Goal: Task Accomplishment & Management: Use online tool/utility

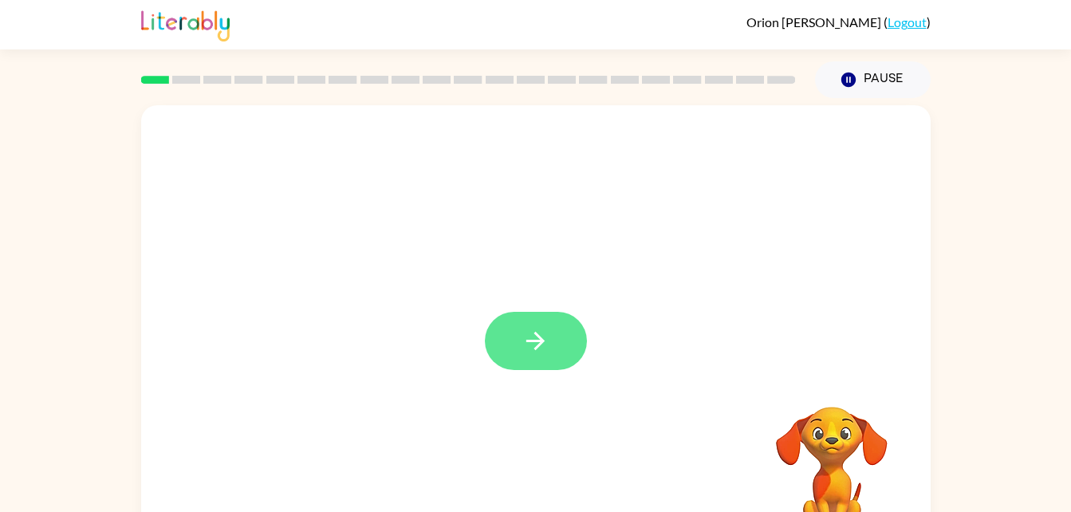
click at [530, 354] on icon "button" at bounding box center [535, 341] width 28 height 28
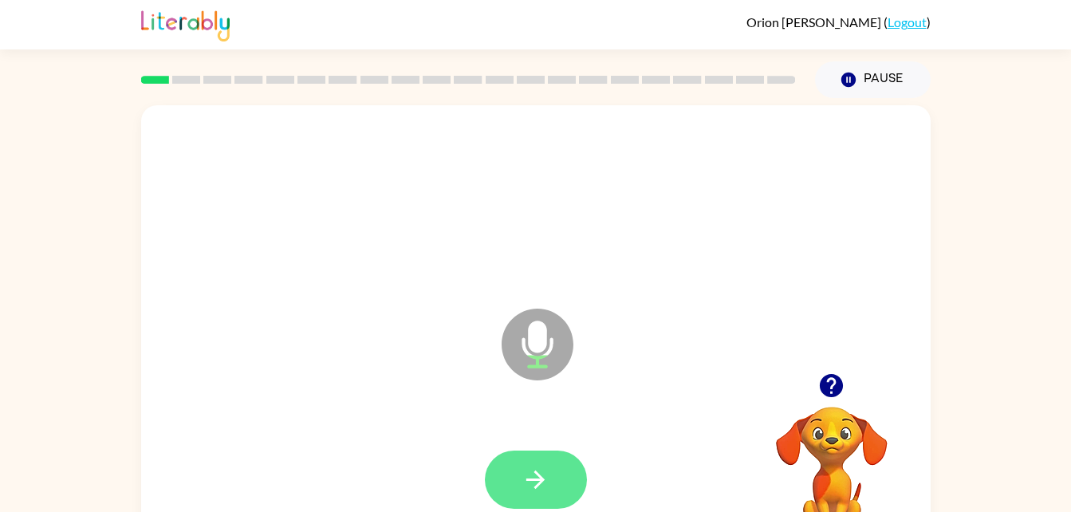
click at [531, 467] on icon "button" at bounding box center [535, 480] width 28 height 28
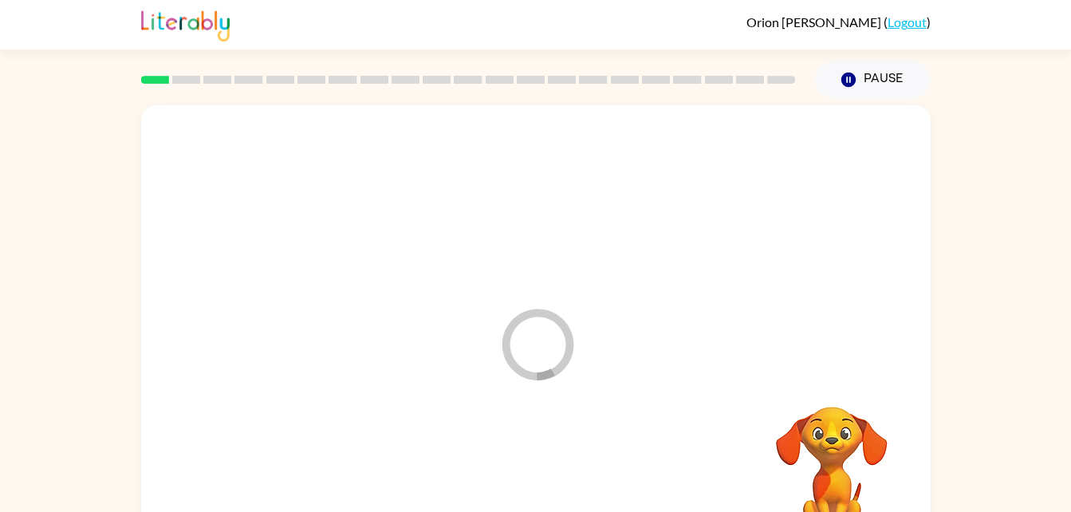
click at [498, 457] on div at bounding box center [535, 479] width 757 height 131
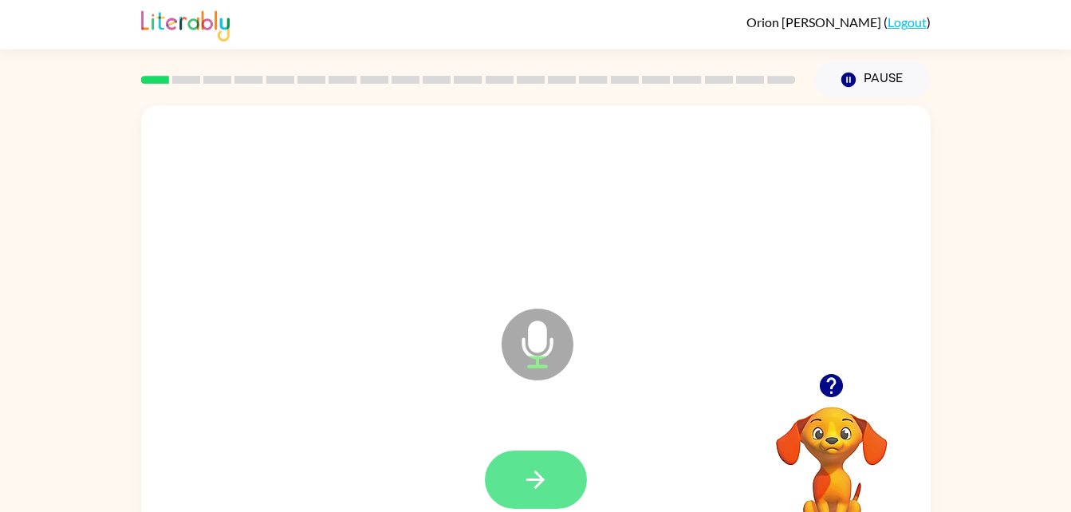
click at [540, 489] on icon "button" at bounding box center [535, 480] width 28 height 28
click at [540, 495] on button "button" at bounding box center [536, 479] width 102 height 58
click at [540, 477] on icon "button" at bounding box center [535, 479] width 18 height 18
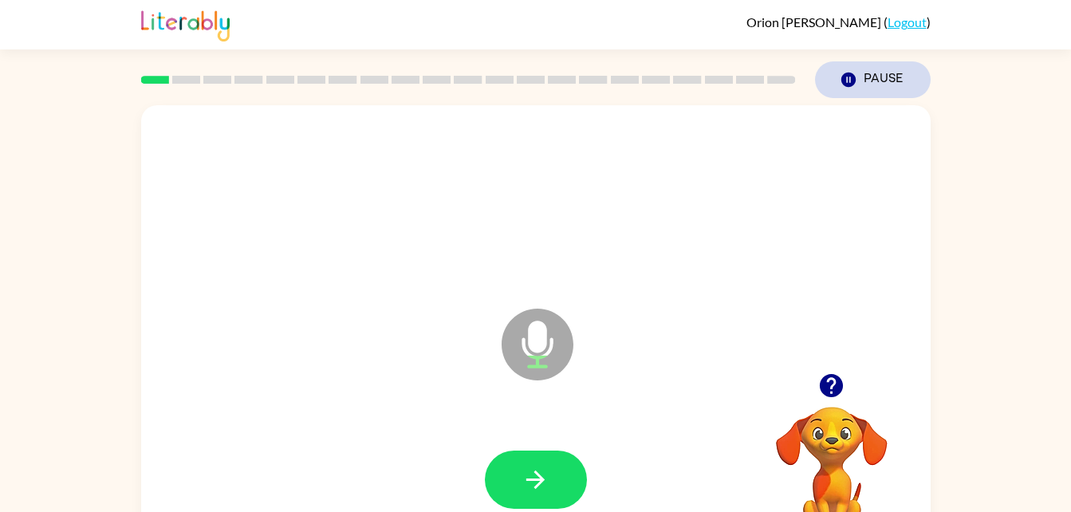
click at [839, 84] on icon "Pause" at bounding box center [848, 80] width 18 height 18
click at [879, 93] on button "Pause Pause" at bounding box center [873, 79] width 116 height 37
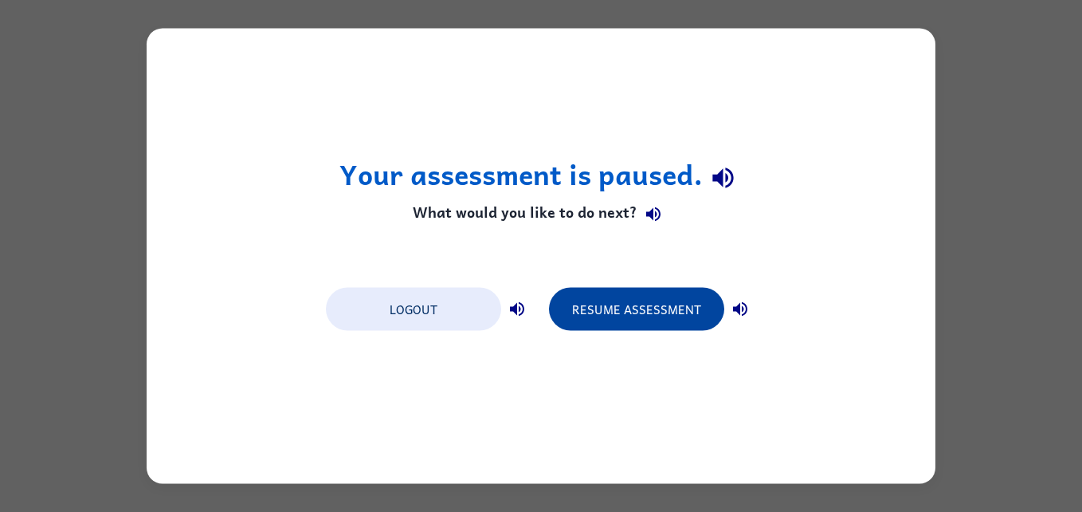
click at [637, 325] on button "Resume Assessment" at bounding box center [636, 309] width 175 height 43
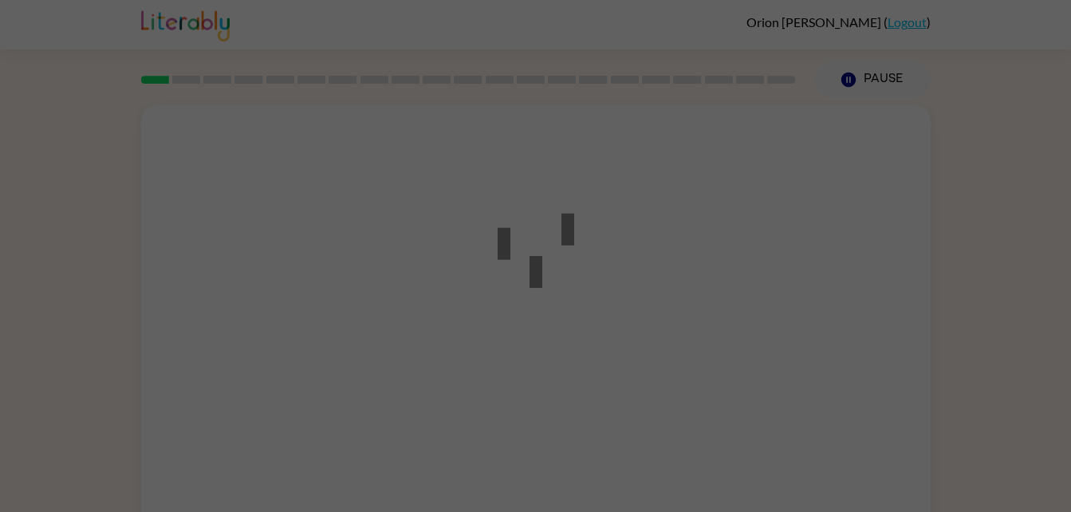
click at [643, 312] on div at bounding box center [535, 256] width 1071 height 512
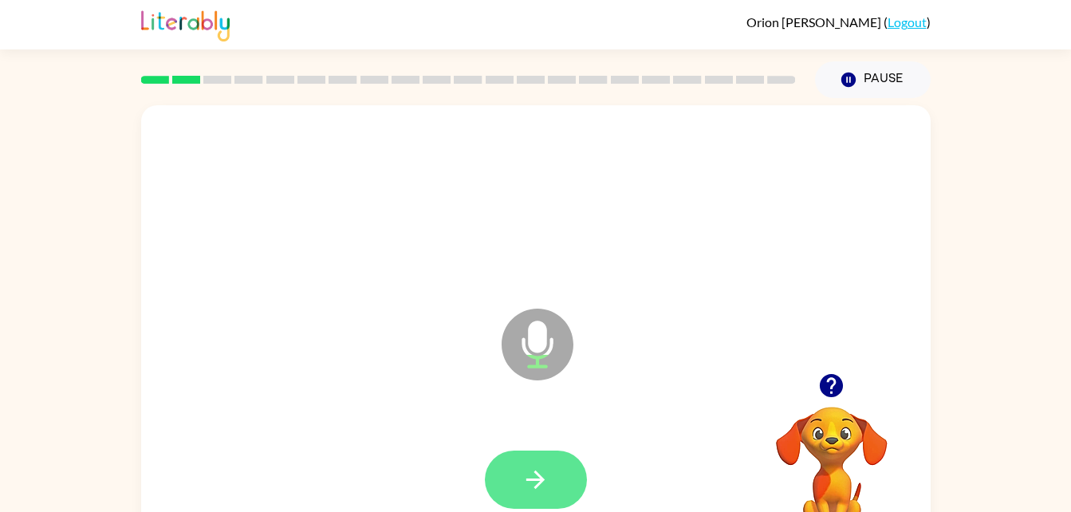
click at [540, 485] on icon "button" at bounding box center [535, 480] width 28 height 28
click at [547, 466] on icon "button" at bounding box center [535, 480] width 28 height 28
click at [555, 468] on button "button" at bounding box center [536, 479] width 102 height 58
click at [529, 474] on icon "button" at bounding box center [535, 480] width 28 height 28
click at [545, 466] on icon "button" at bounding box center [535, 480] width 28 height 28
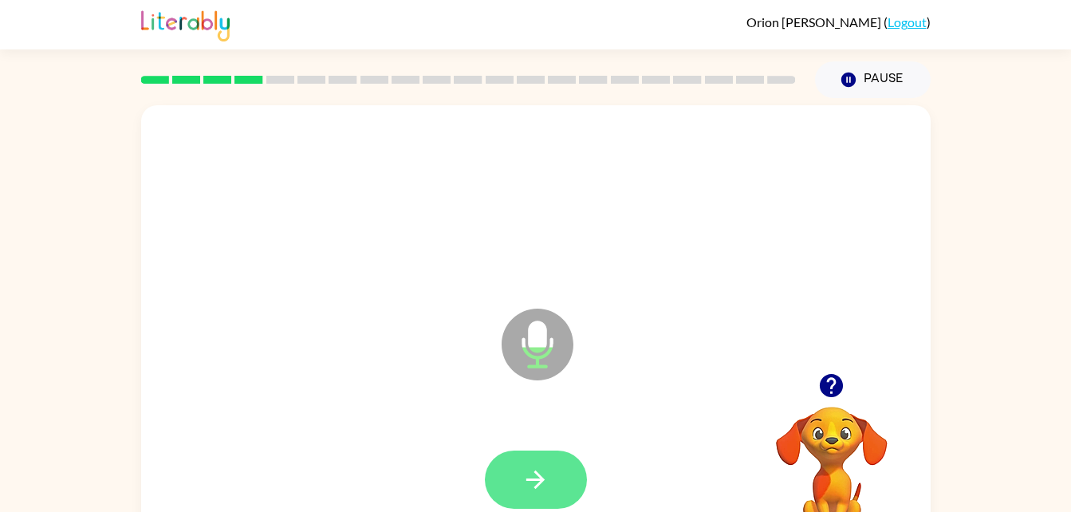
click at [538, 472] on icon "button" at bounding box center [535, 480] width 28 height 28
click at [552, 492] on button "button" at bounding box center [536, 479] width 102 height 58
click at [553, 464] on button "button" at bounding box center [536, 479] width 102 height 58
click at [553, 507] on button "button" at bounding box center [536, 479] width 102 height 58
click at [551, 472] on button "button" at bounding box center [536, 479] width 102 height 58
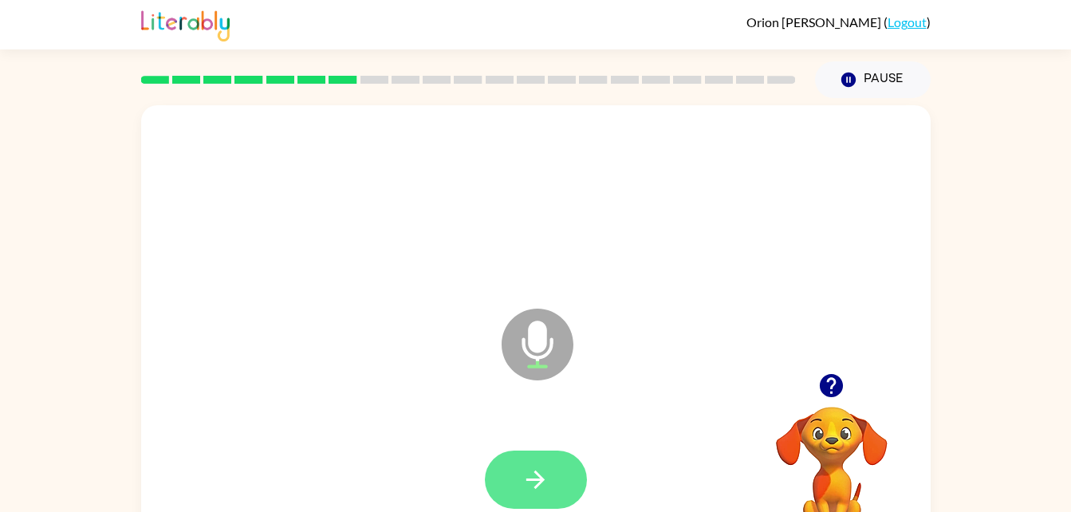
click at [493, 469] on button "button" at bounding box center [536, 479] width 102 height 58
click at [561, 489] on button "button" at bounding box center [536, 479] width 102 height 58
click at [515, 459] on button "button" at bounding box center [536, 479] width 102 height 58
click at [544, 463] on button "button" at bounding box center [536, 479] width 102 height 58
click at [545, 454] on button "button" at bounding box center [536, 479] width 102 height 58
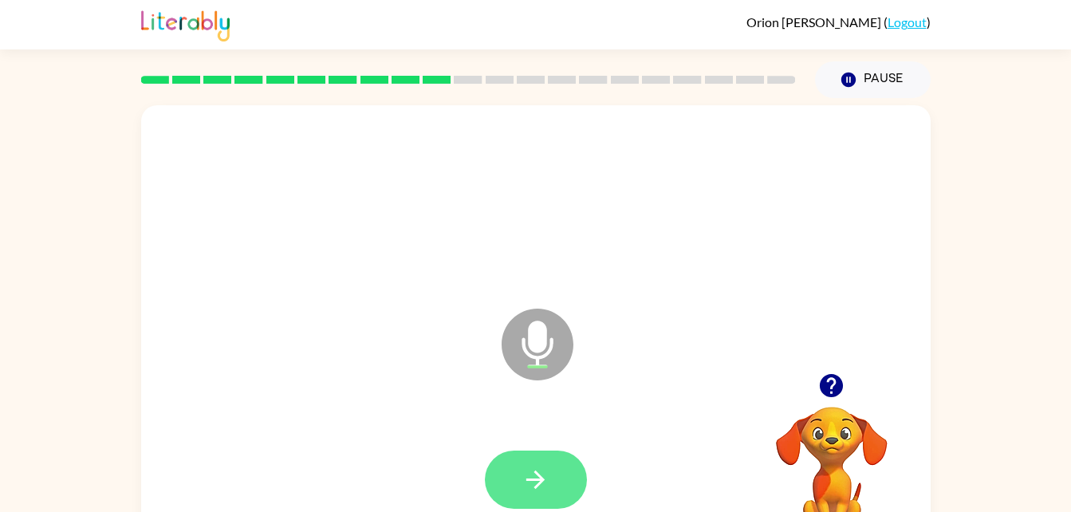
click at [528, 466] on icon "button" at bounding box center [535, 480] width 28 height 28
click at [563, 470] on button "button" at bounding box center [536, 479] width 102 height 58
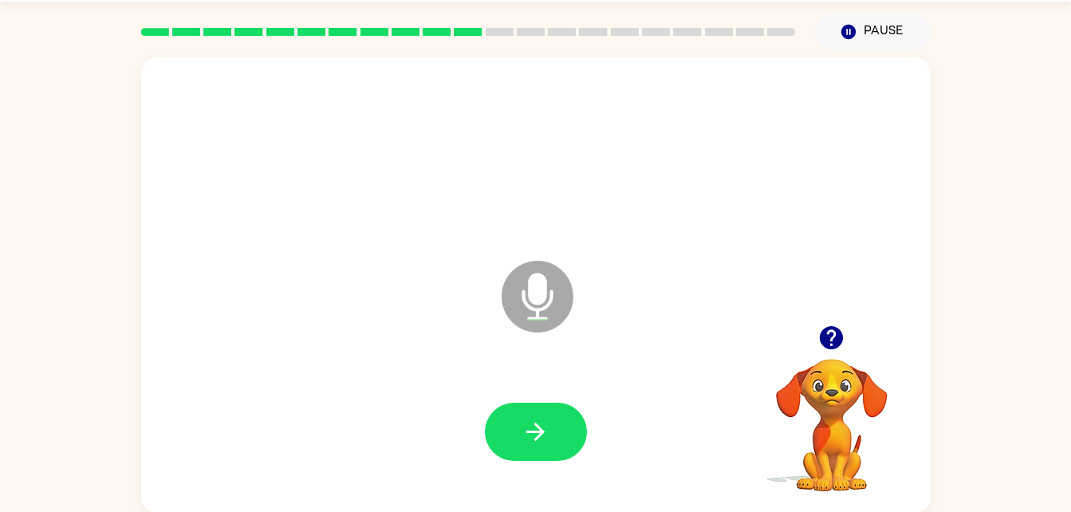
scroll to position [49, 0]
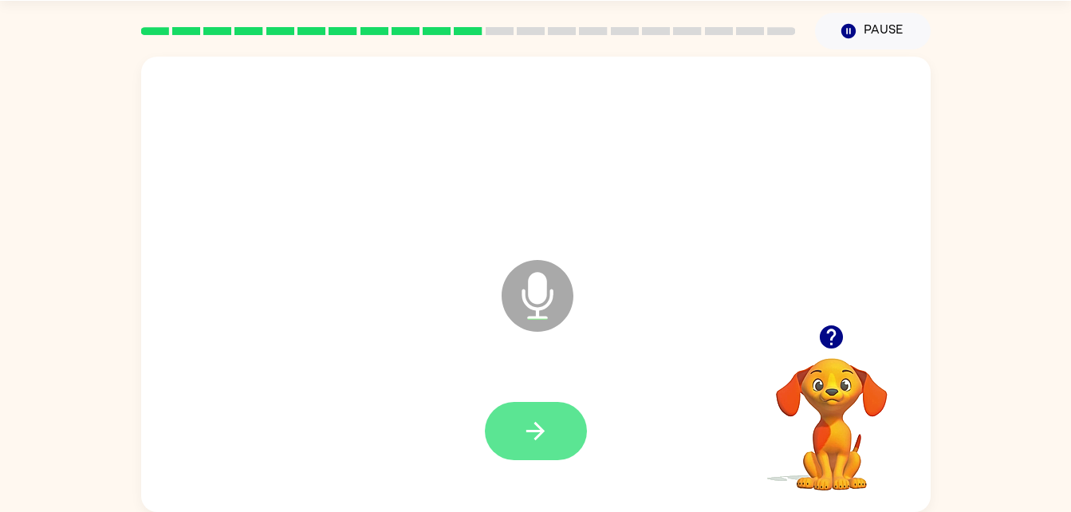
click at [528, 434] on icon "button" at bounding box center [535, 431] width 28 height 28
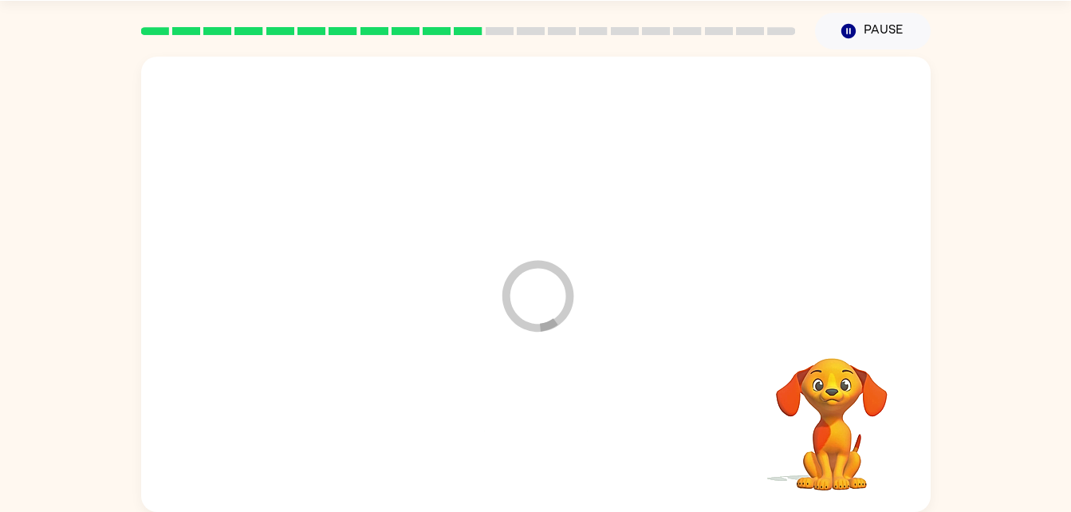
click at [528, 435] on div at bounding box center [535, 431] width 757 height 131
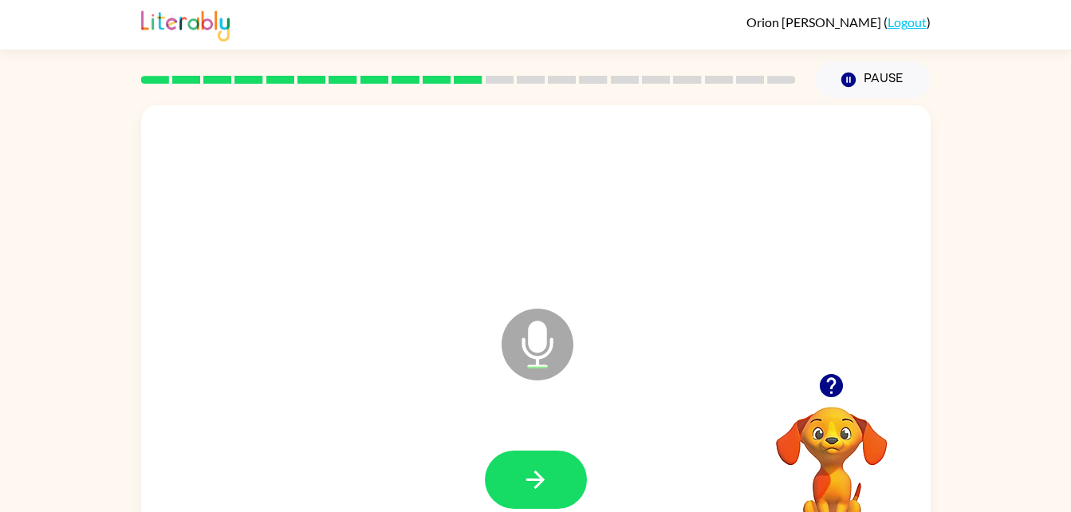
click at [447, 357] on div "Microphone The Microphone is here when it is your turn to talk" at bounding box center [535, 332] width 789 height 455
click at [571, 462] on button "button" at bounding box center [536, 479] width 102 height 58
click at [504, 481] on button "button" at bounding box center [536, 479] width 102 height 58
click at [515, 493] on button "button" at bounding box center [536, 479] width 102 height 58
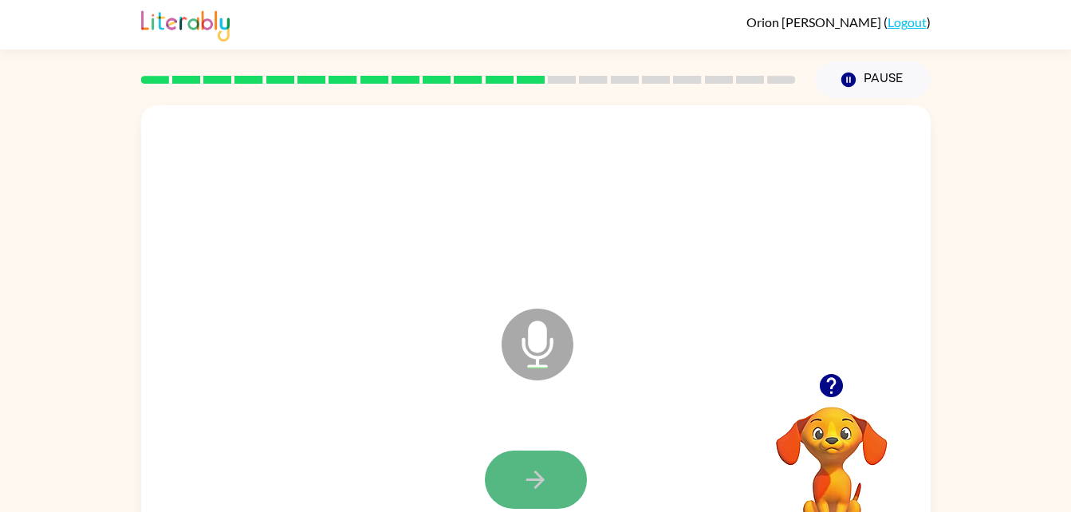
click at [542, 493] on button "button" at bounding box center [536, 479] width 102 height 58
click at [532, 505] on button "button" at bounding box center [536, 479] width 102 height 58
click at [547, 508] on button "button" at bounding box center [536, 479] width 102 height 58
click at [541, 481] on icon "button" at bounding box center [535, 479] width 18 height 18
click at [524, 485] on icon "button" at bounding box center [535, 480] width 28 height 28
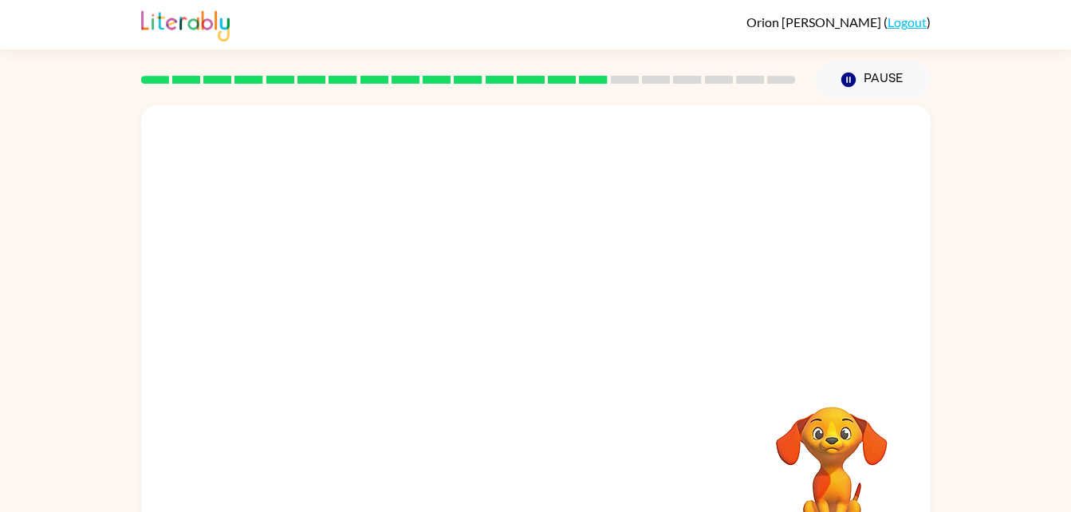
click at [855, 385] on video "Your browser must support playing .mp4 files to use Literably. Please try using…" at bounding box center [831, 461] width 159 height 159
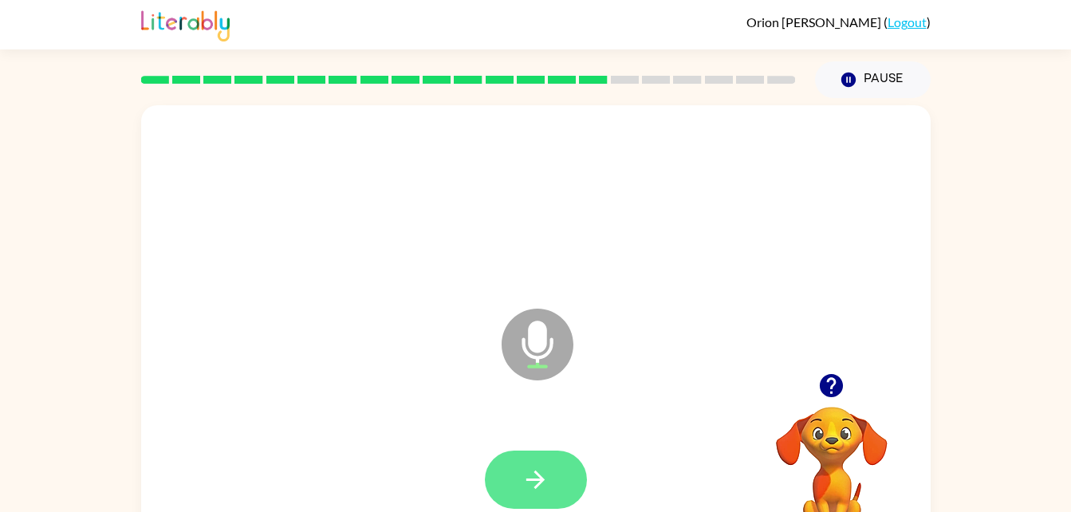
click at [560, 473] on button "button" at bounding box center [536, 479] width 102 height 58
click at [532, 506] on button "button" at bounding box center [536, 479] width 102 height 58
click at [532, 489] on icon "button" at bounding box center [535, 480] width 28 height 28
click at [552, 471] on button "button" at bounding box center [536, 479] width 102 height 58
click at [548, 478] on icon "button" at bounding box center [535, 480] width 28 height 28
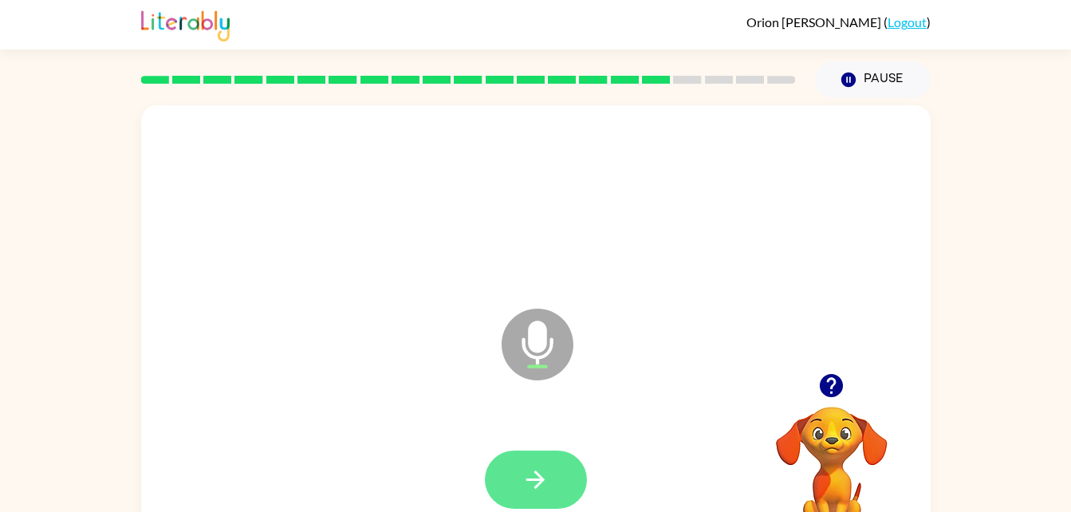
click at [554, 491] on button "button" at bounding box center [536, 479] width 102 height 58
click at [560, 503] on button "button" at bounding box center [536, 479] width 102 height 58
click at [542, 487] on icon "button" at bounding box center [535, 480] width 28 height 28
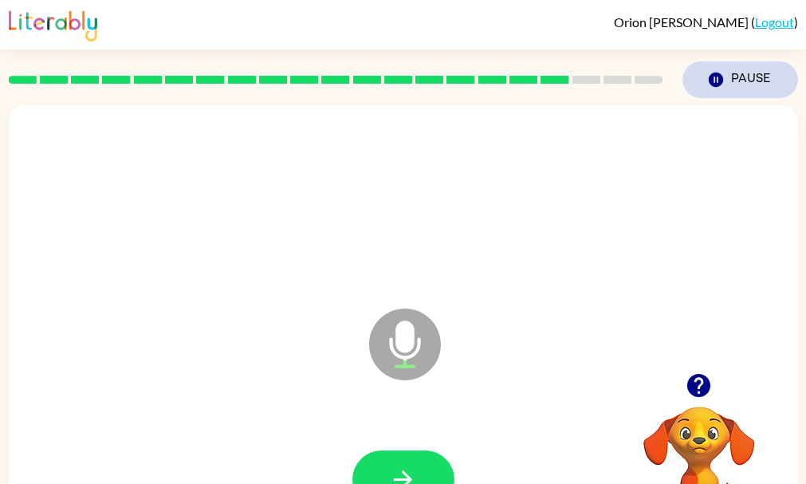
click at [741, 97] on button "Pause Pause" at bounding box center [740, 79] width 116 height 37
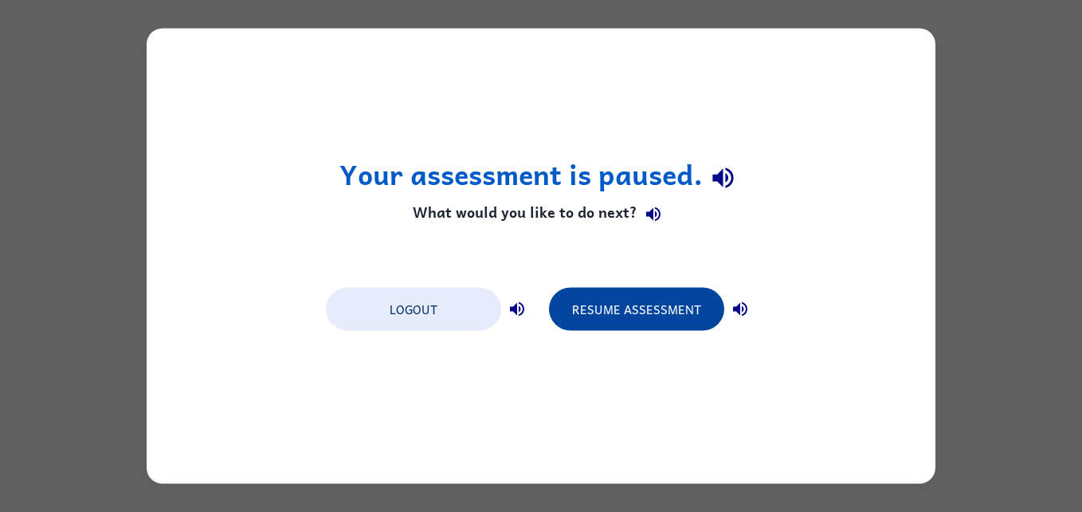
click at [642, 310] on button "Resume Assessment" at bounding box center [636, 309] width 175 height 43
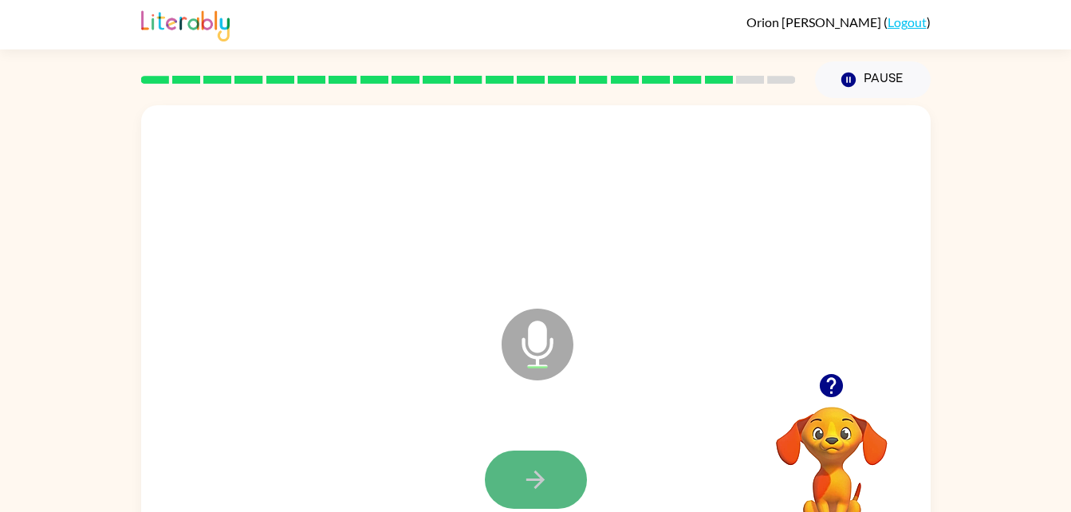
click at [536, 482] on icon "button" at bounding box center [535, 480] width 28 height 28
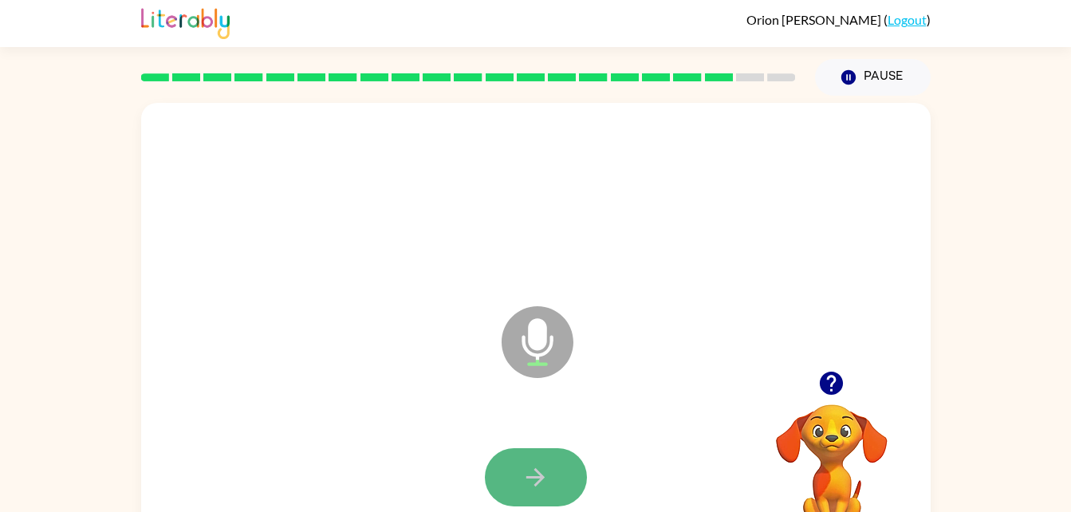
click at [517, 494] on button "button" at bounding box center [536, 477] width 102 height 58
click at [550, 487] on button "button" at bounding box center [536, 477] width 102 height 58
click at [532, 491] on button "button" at bounding box center [536, 477] width 102 height 58
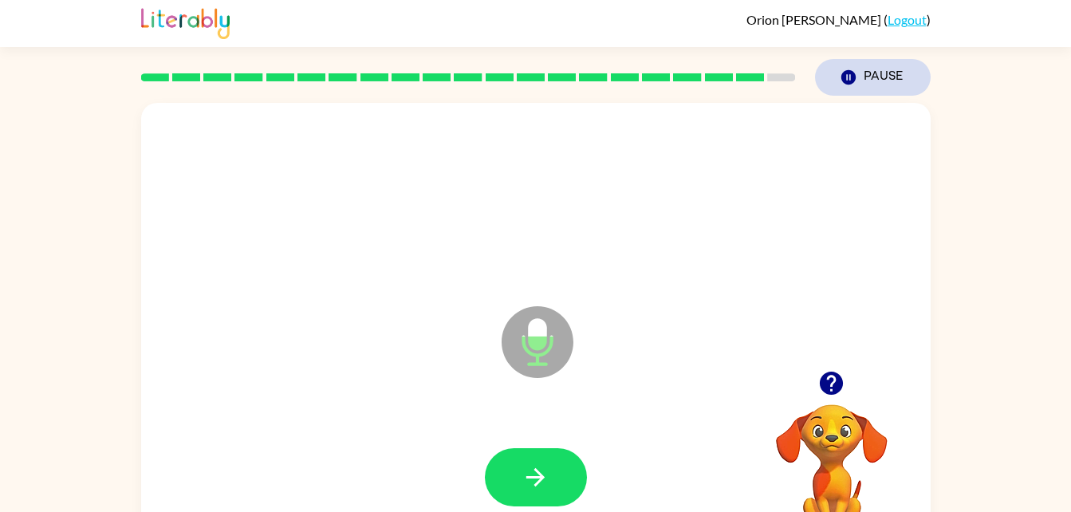
click at [869, 75] on button "Pause Pause" at bounding box center [873, 77] width 116 height 37
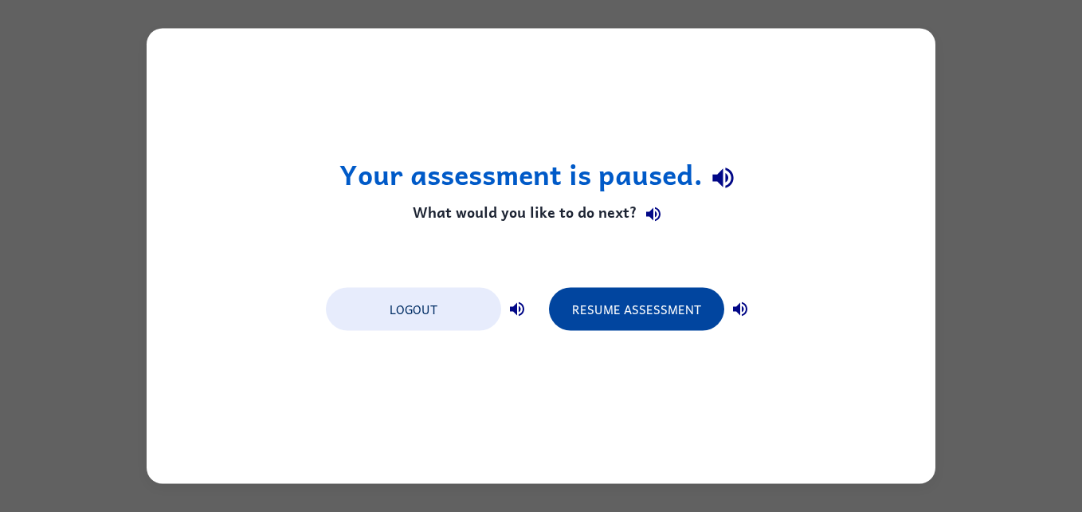
click at [652, 297] on button "Resume Assessment" at bounding box center [636, 309] width 175 height 43
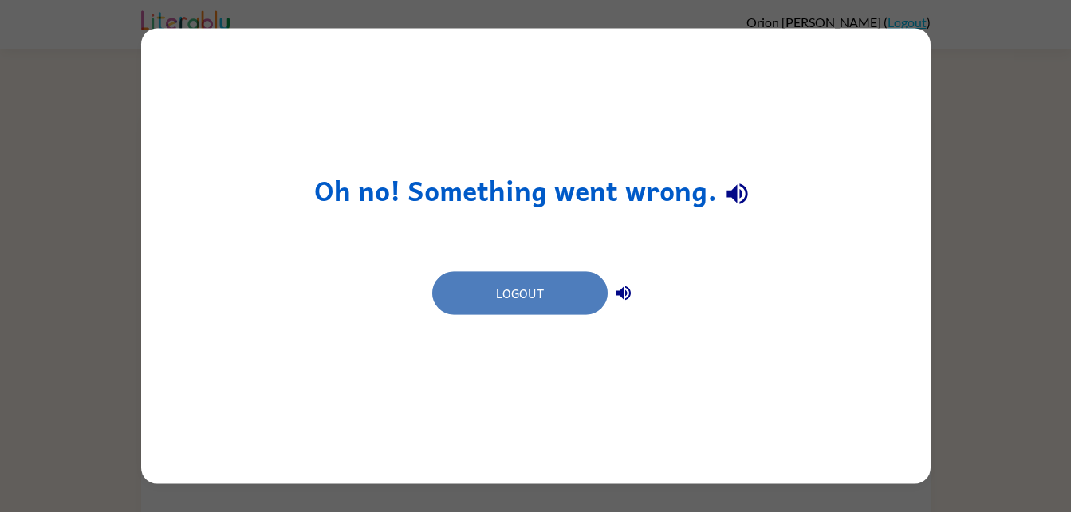
click at [530, 273] on button "Logout" at bounding box center [519, 293] width 175 height 43
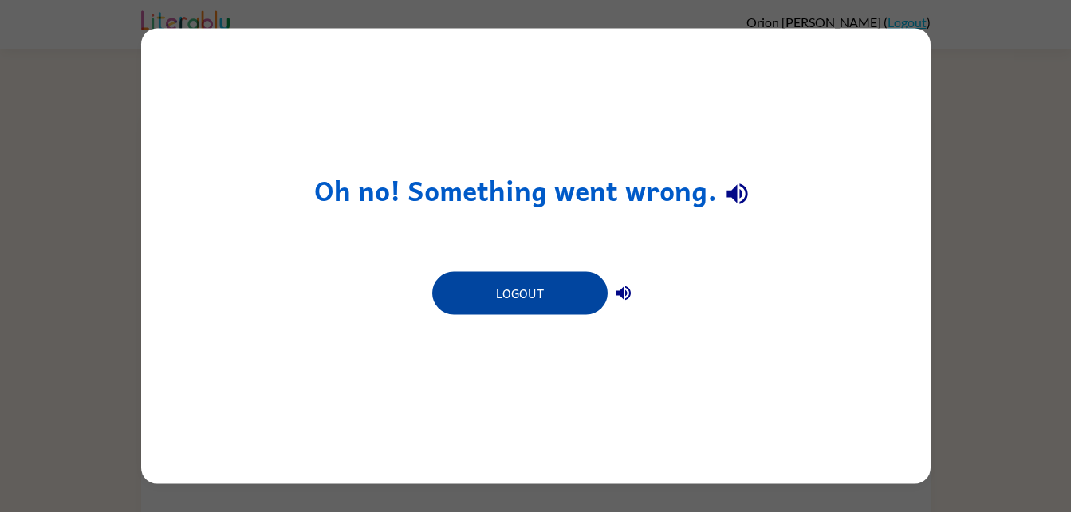
click at [523, 290] on button "Logout" at bounding box center [519, 293] width 175 height 43
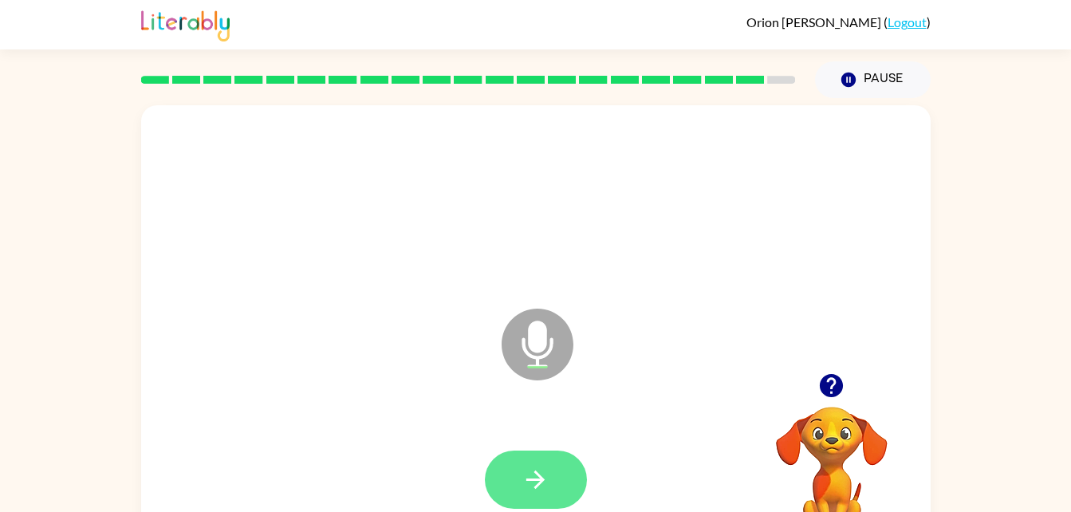
click at [534, 484] on icon "button" at bounding box center [535, 480] width 28 height 28
click at [536, 463] on button "button" at bounding box center [536, 479] width 102 height 58
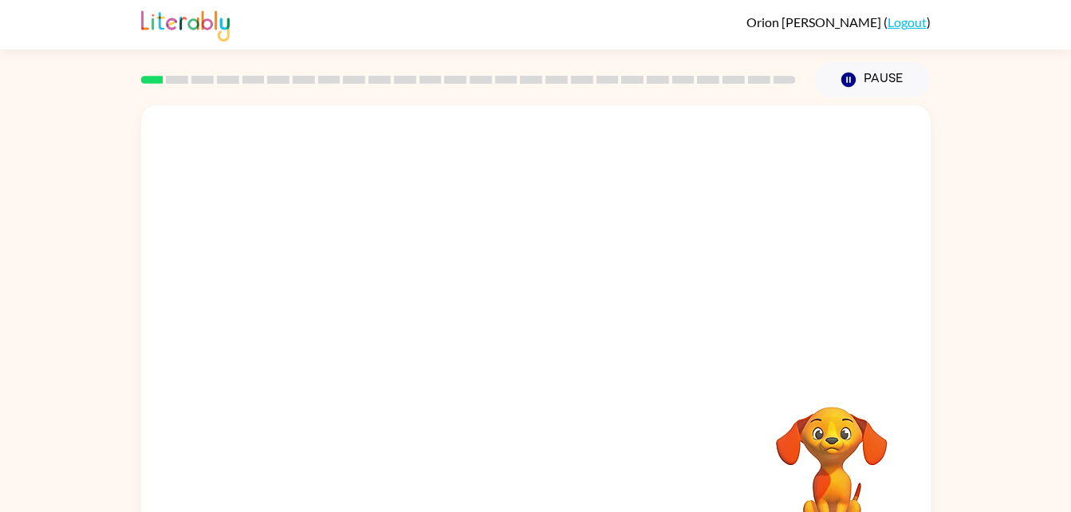
scroll to position [49, 0]
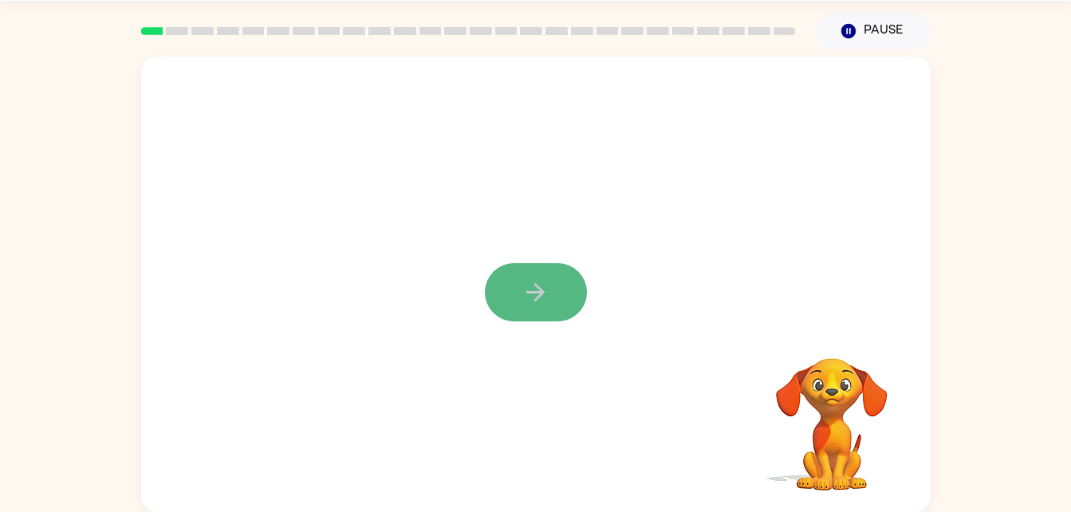
click at [538, 303] on icon "button" at bounding box center [535, 292] width 28 height 28
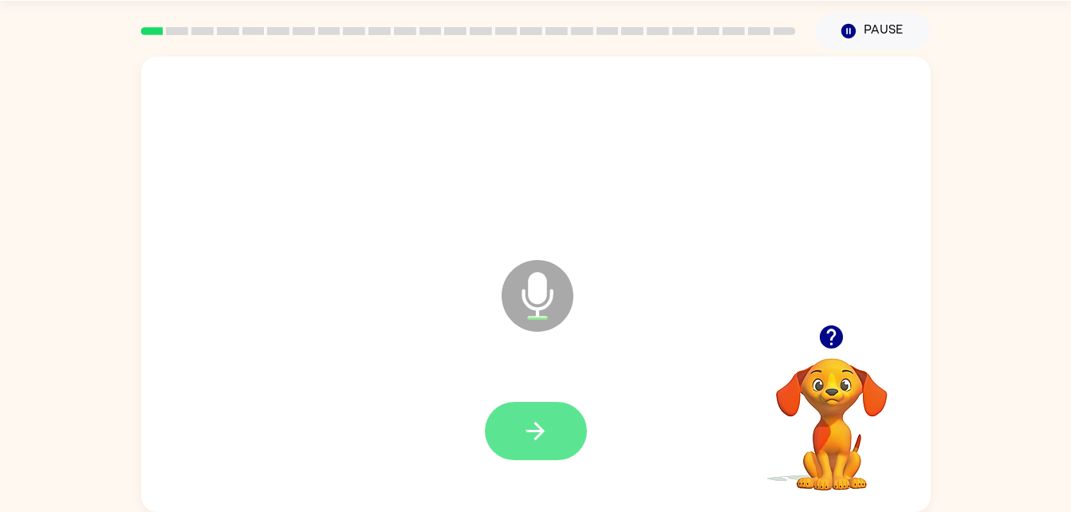
click at [531, 421] on icon "button" at bounding box center [535, 431] width 28 height 28
click at [528, 421] on icon "button" at bounding box center [535, 431] width 28 height 28
click at [523, 427] on icon "button" at bounding box center [535, 431] width 28 height 28
click at [571, 450] on button "button" at bounding box center [536, 431] width 102 height 58
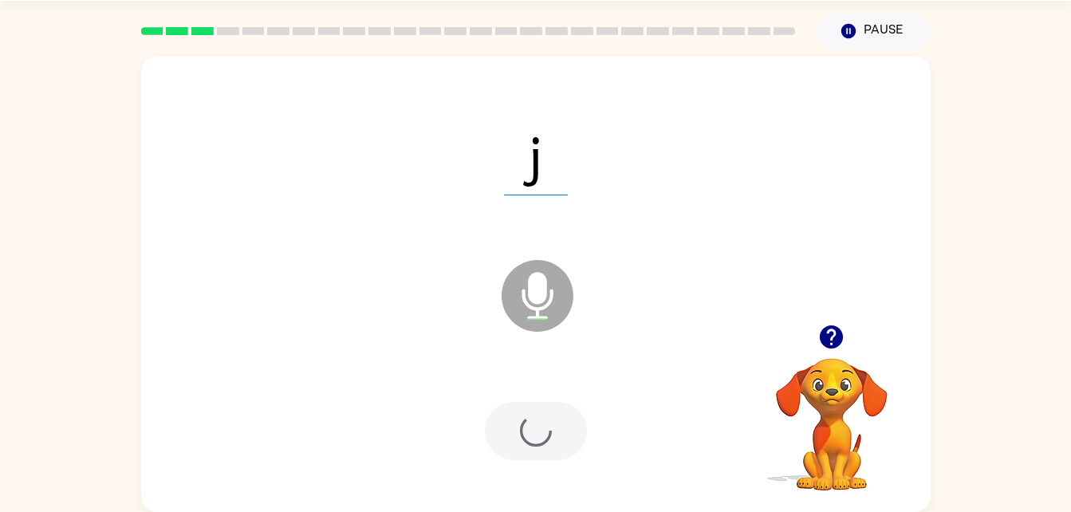
click at [557, 439] on div at bounding box center [536, 431] width 102 height 58
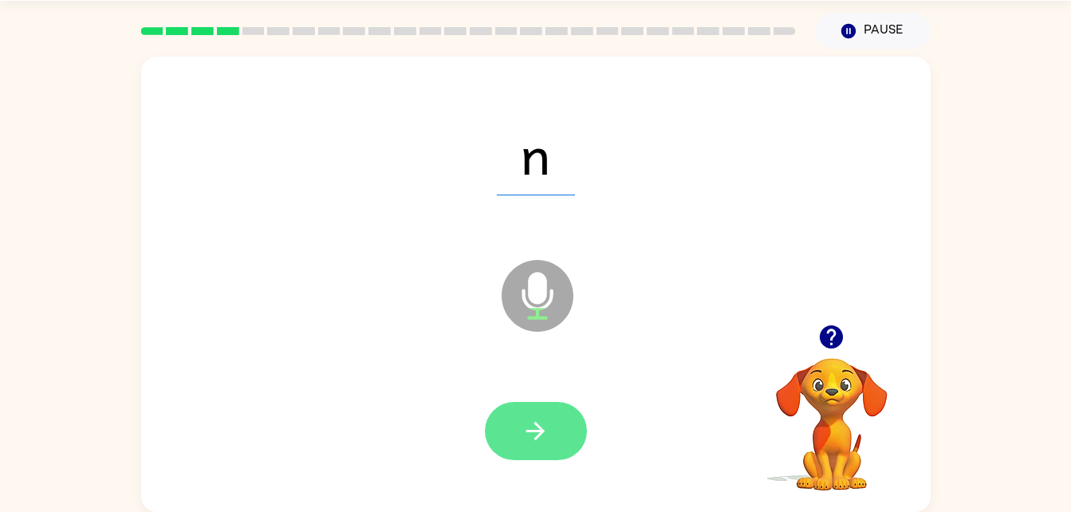
click at [555, 438] on button "button" at bounding box center [536, 431] width 102 height 58
click at [553, 417] on button "button" at bounding box center [536, 431] width 102 height 58
click at [556, 455] on button "button" at bounding box center [536, 431] width 102 height 58
click at [558, 413] on button "button" at bounding box center [536, 431] width 102 height 58
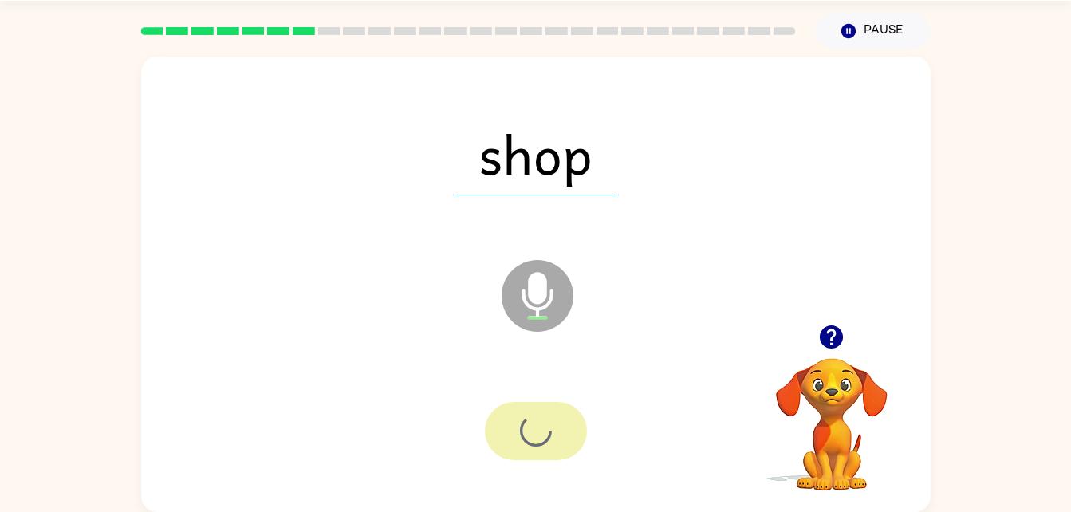
scroll to position [44, 0]
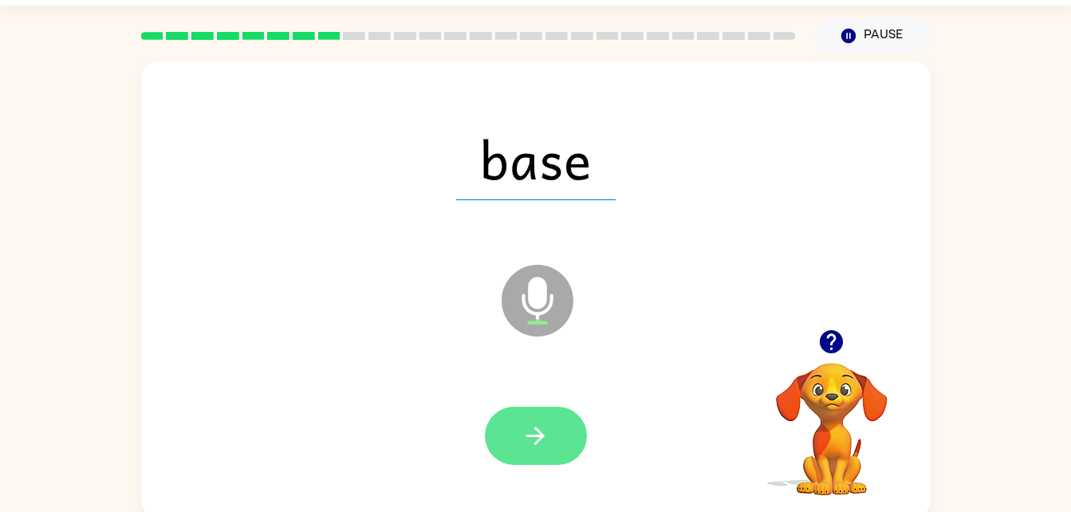
click at [531, 459] on button "button" at bounding box center [536, 436] width 102 height 58
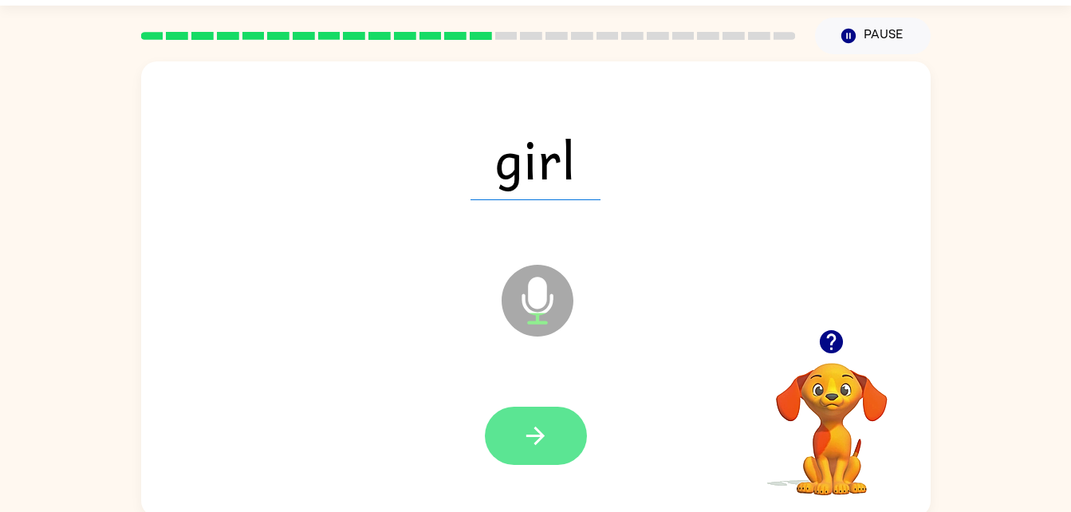
click at [541, 417] on button "button" at bounding box center [536, 436] width 102 height 58
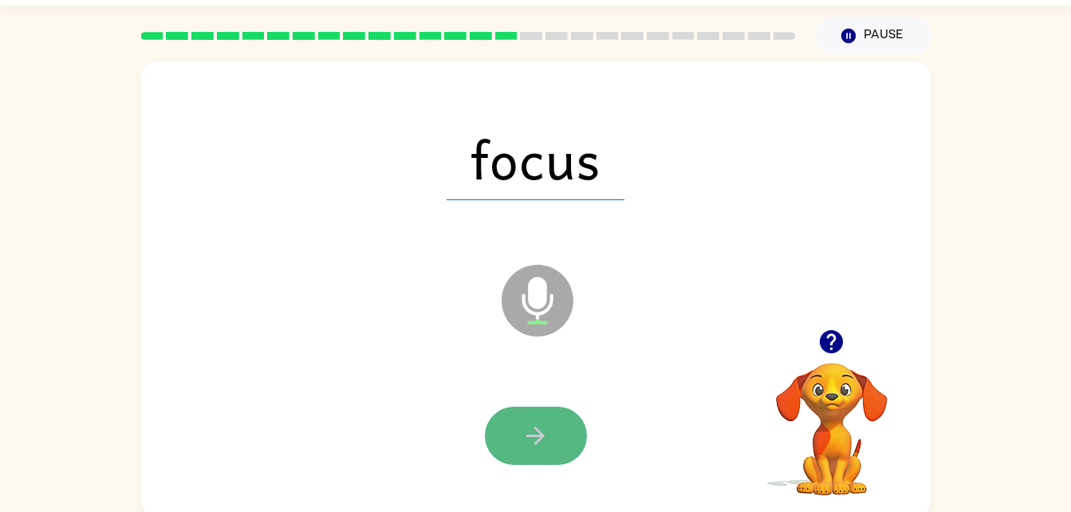
click at [560, 450] on button "button" at bounding box center [536, 436] width 102 height 58
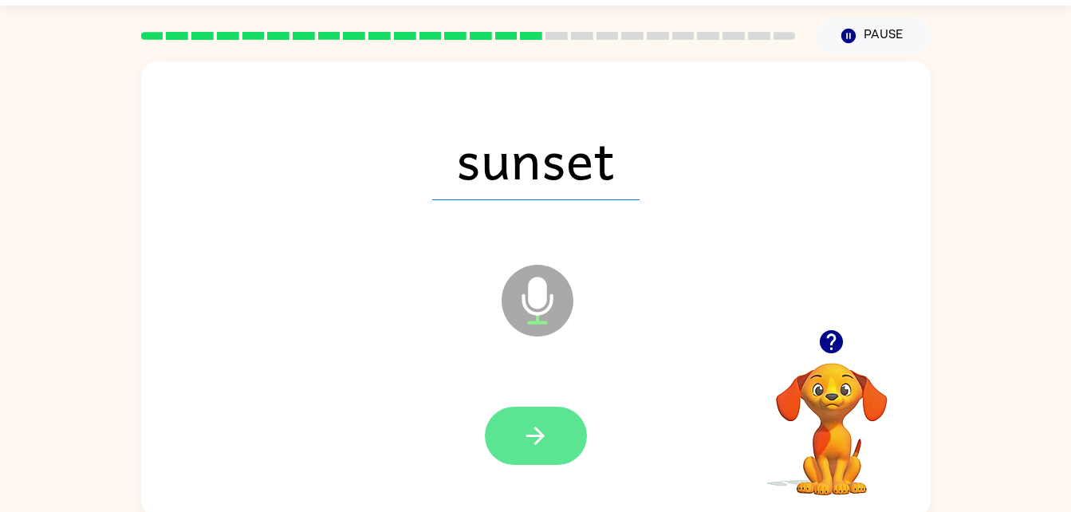
click at [525, 423] on icon "button" at bounding box center [535, 436] width 28 height 28
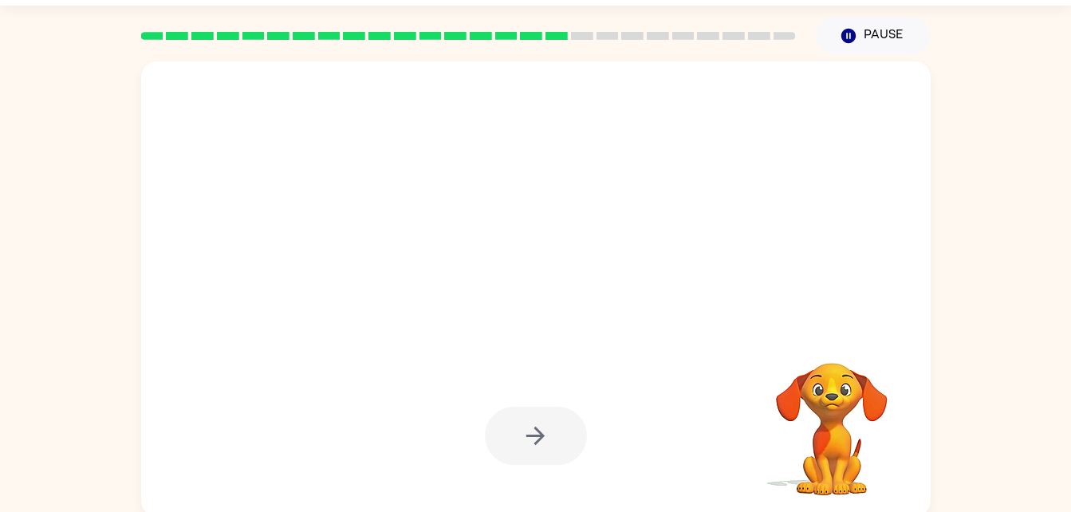
click at [825, 150] on div at bounding box center [535, 158] width 757 height 131
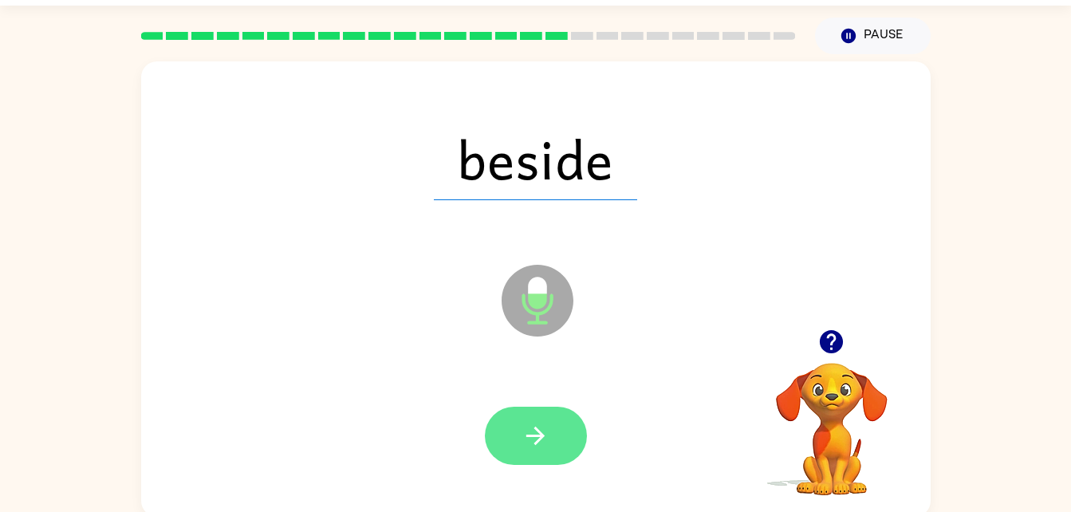
click at [537, 445] on icon "button" at bounding box center [535, 436] width 28 height 28
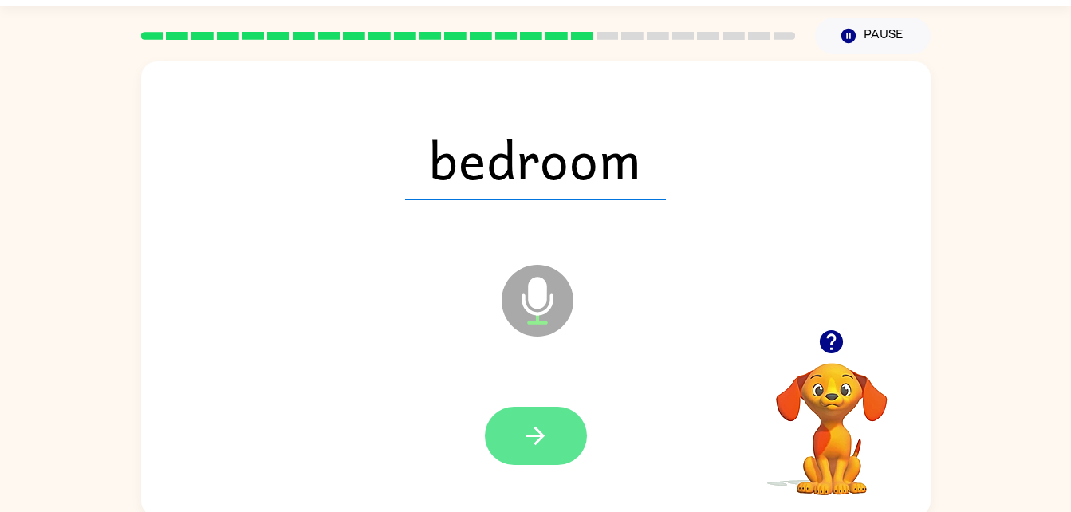
click at [556, 416] on button "button" at bounding box center [536, 436] width 102 height 58
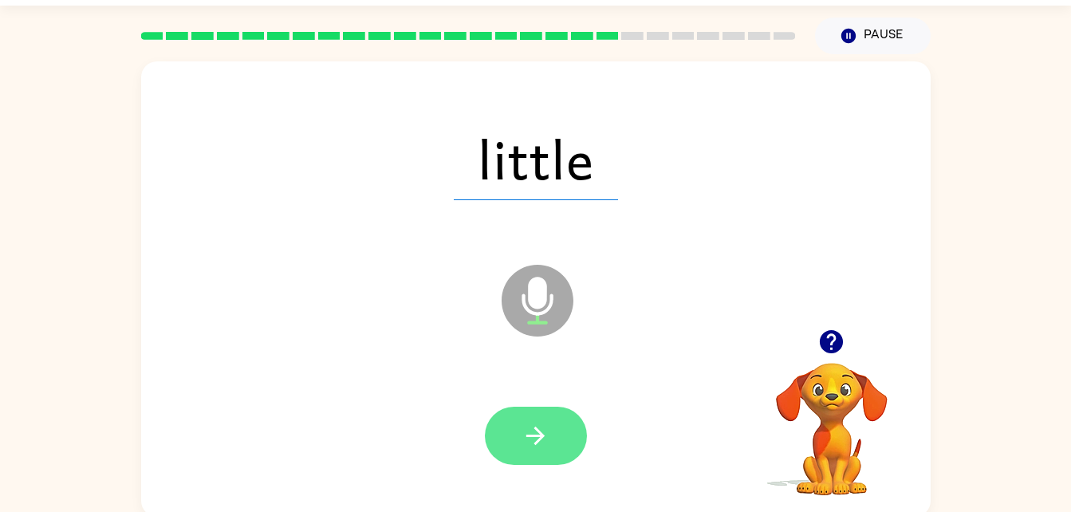
click at [544, 462] on button "button" at bounding box center [536, 436] width 102 height 58
click at [525, 423] on icon "button" at bounding box center [535, 436] width 28 height 28
click at [536, 440] on icon "button" at bounding box center [535, 436] width 28 height 28
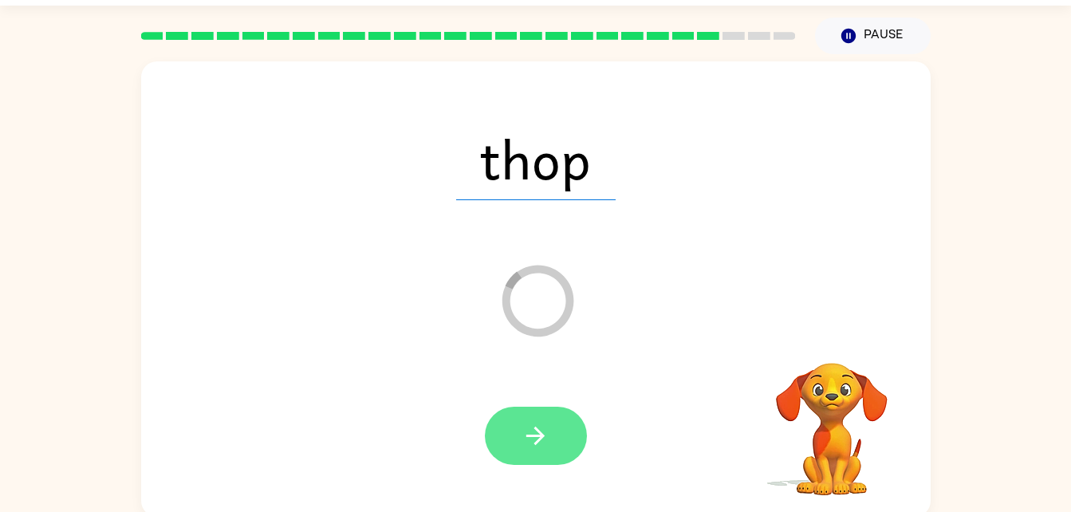
click at [538, 448] on icon "button" at bounding box center [535, 436] width 28 height 28
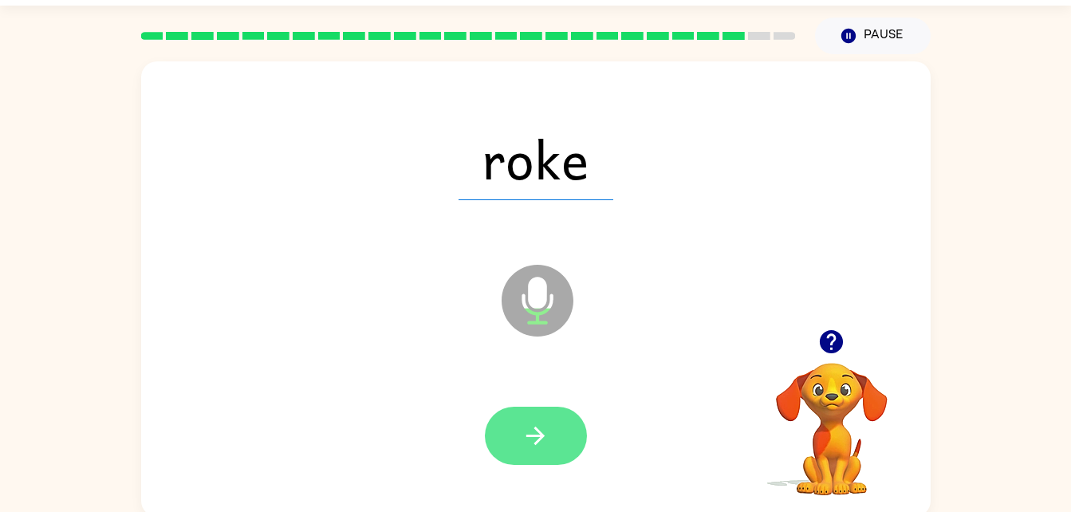
click at [533, 442] on icon "button" at bounding box center [535, 436] width 28 height 28
click at [541, 442] on icon "button" at bounding box center [535, 436] width 28 height 28
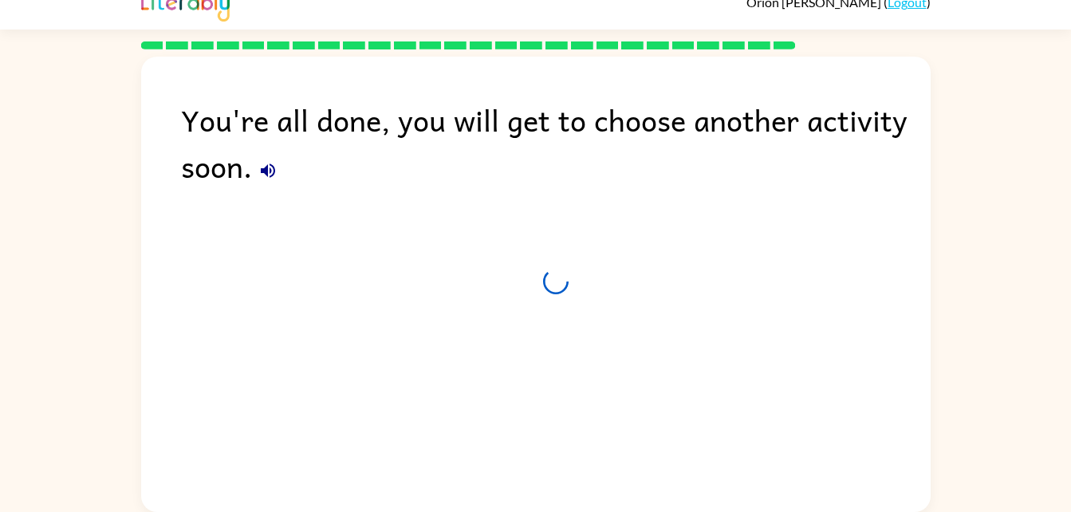
scroll to position [20, 0]
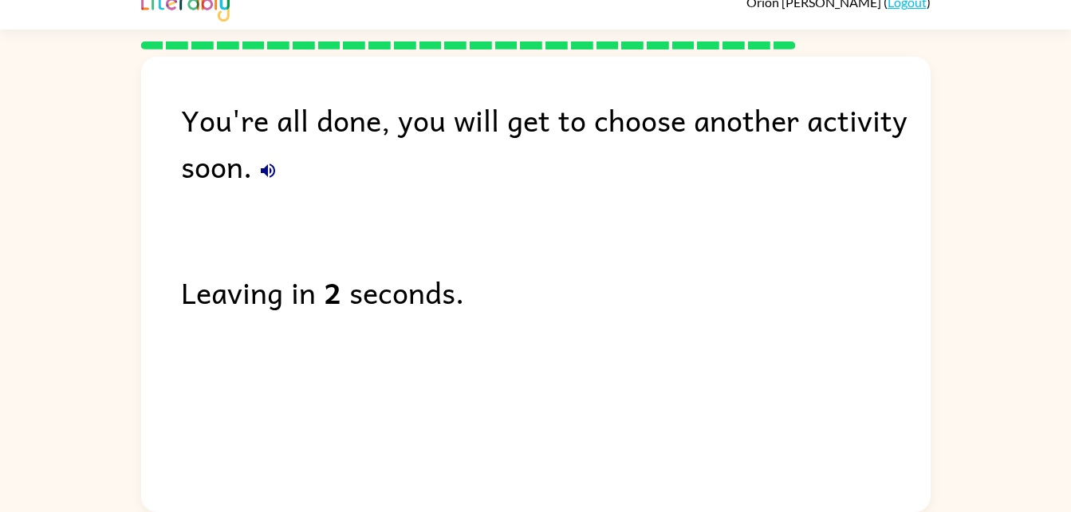
click at [234, 191] on div "You're all done, you will get to choose another activity soon. Leaving in 2 sec…" at bounding box center [535, 280] width 789 height 447
click at [264, 174] on icon "button" at bounding box center [267, 170] width 19 height 19
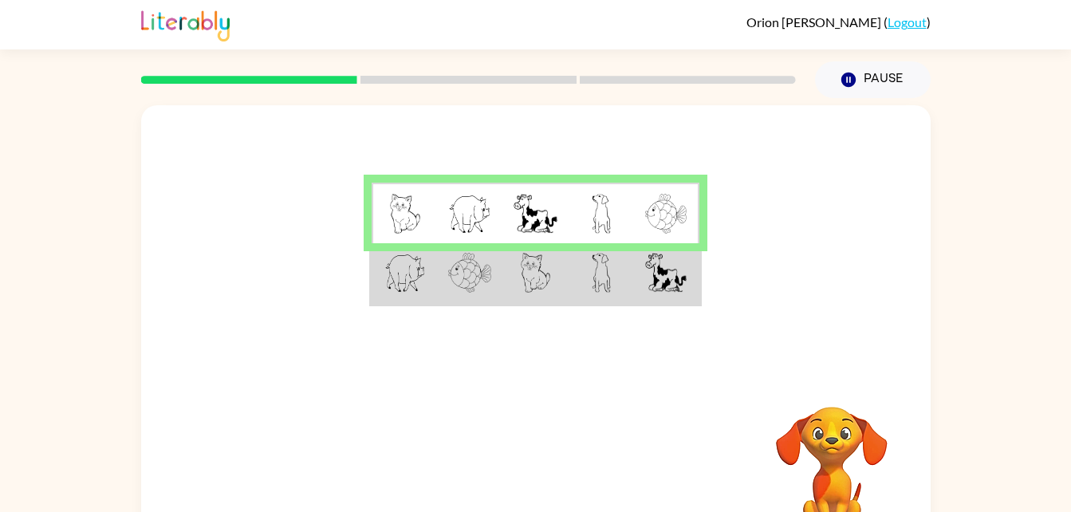
click at [487, 280] on img at bounding box center [469, 273] width 43 height 40
click at [495, 300] on td at bounding box center [469, 273] width 65 height 61
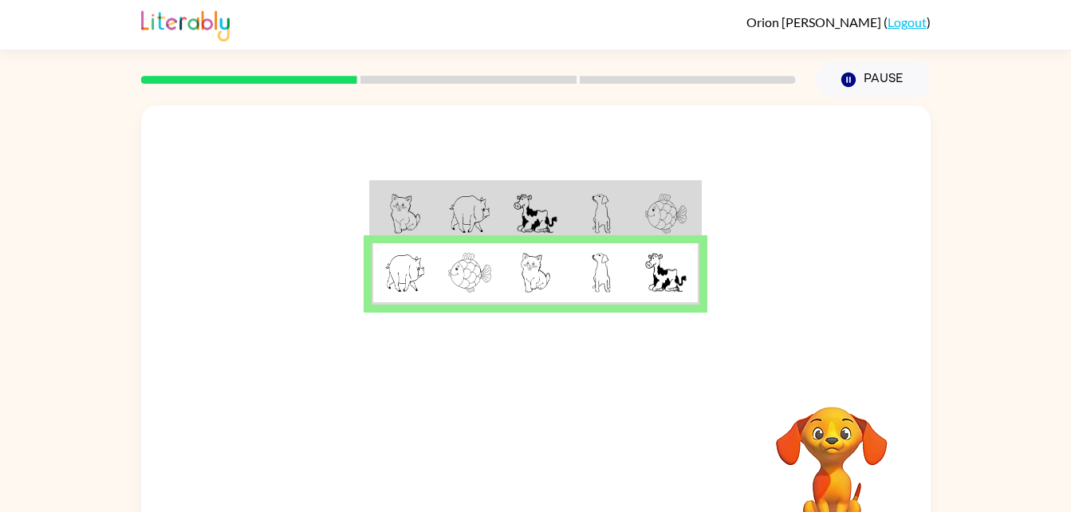
click at [494, 279] on td at bounding box center [469, 273] width 65 height 61
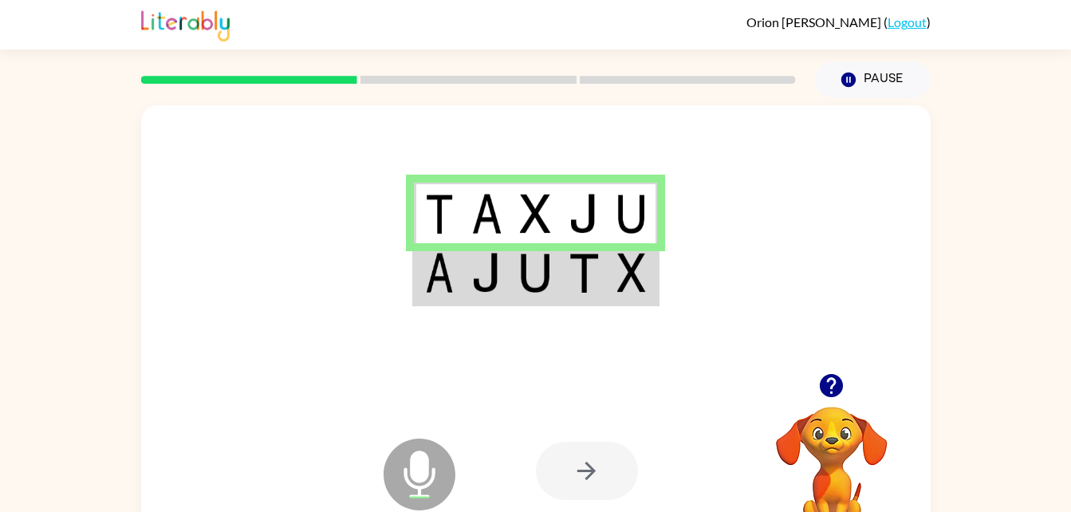
click at [583, 490] on div at bounding box center [587, 471] width 102 height 58
click at [466, 269] on td at bounding box center [486, 273] width 49 height 61
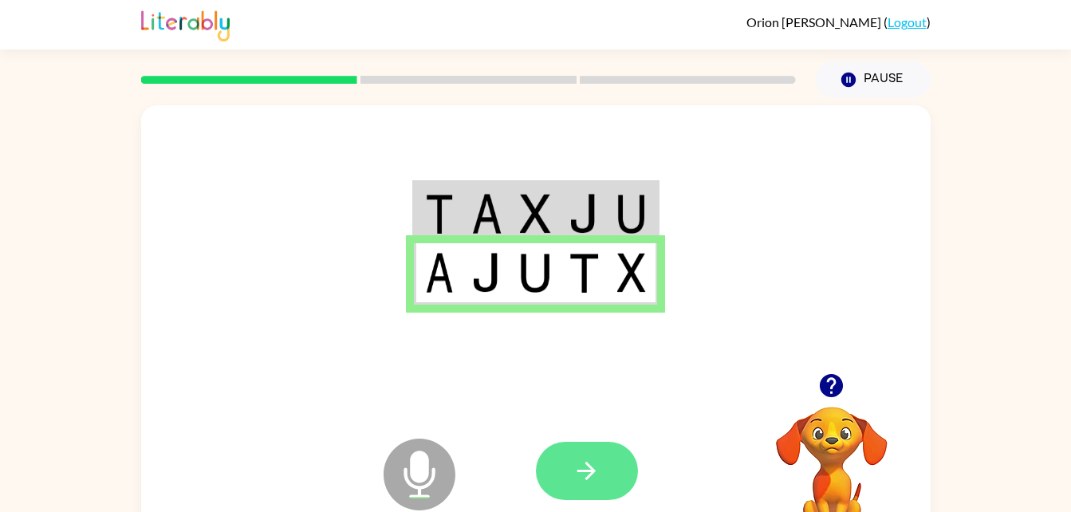
click at [606, 489] on button "button" at bounding box center [587, 471] width 102 height 58
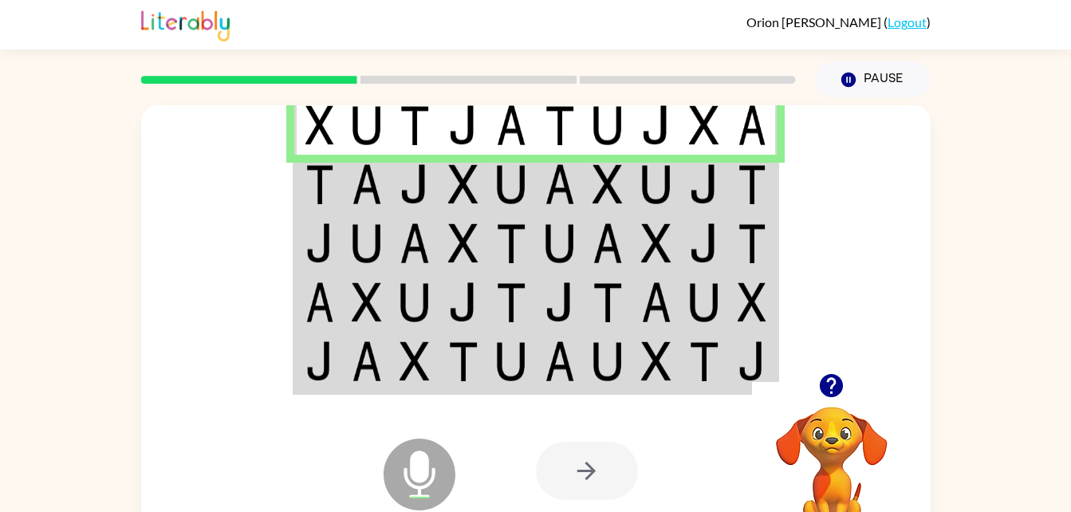
click at [607, 184] on img at bounding box center [607, 184] width 30 height 40
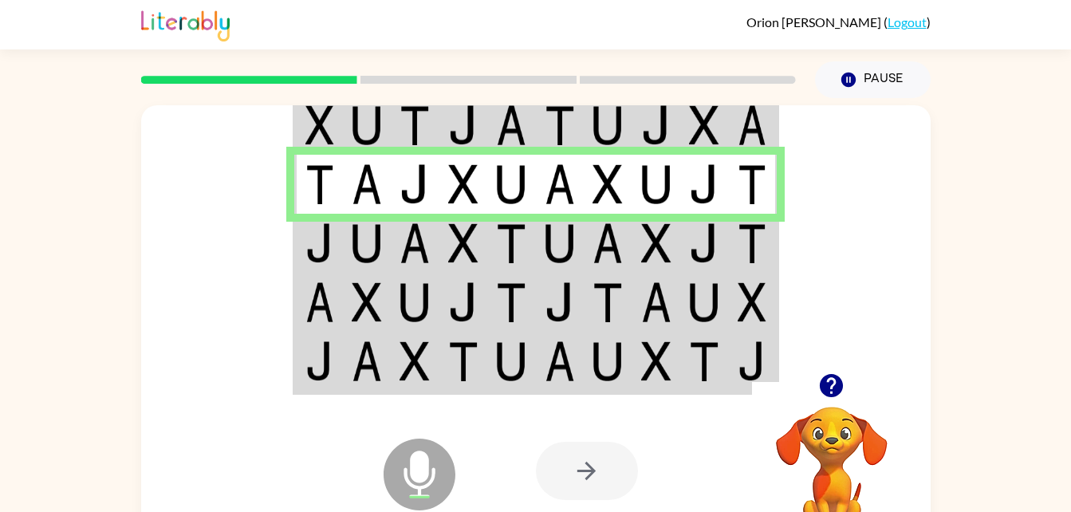
click at [619, 254] on img at bounding box center [607, 243] width 30 height 40
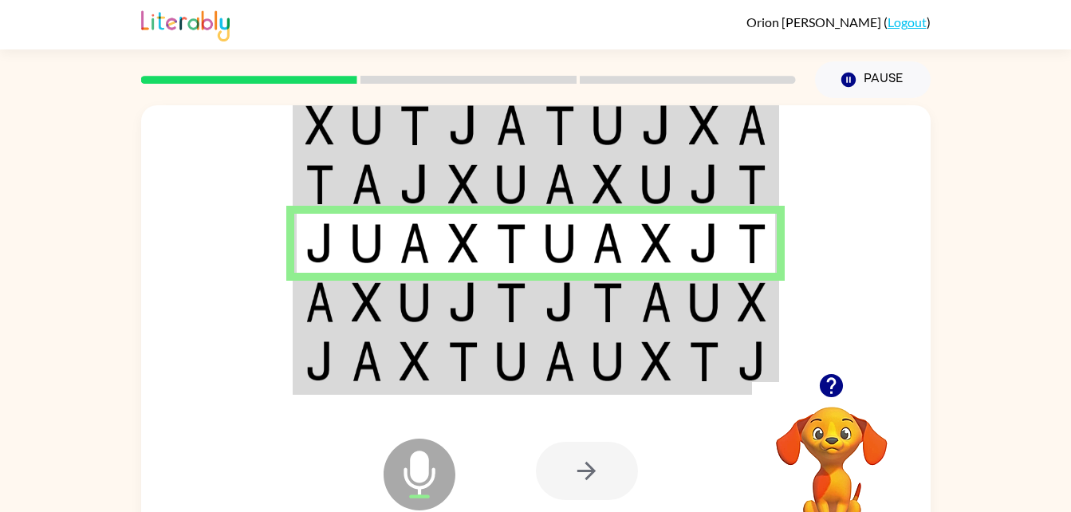
click at [599, 350] on img at bounding box center [607, 361] width 30 height 40
click at [642, 308] on img at bounding box center [656, 302] width 30 height 40
click at [645, 308] on img at bounding box center [656, 302] width 30 height 40
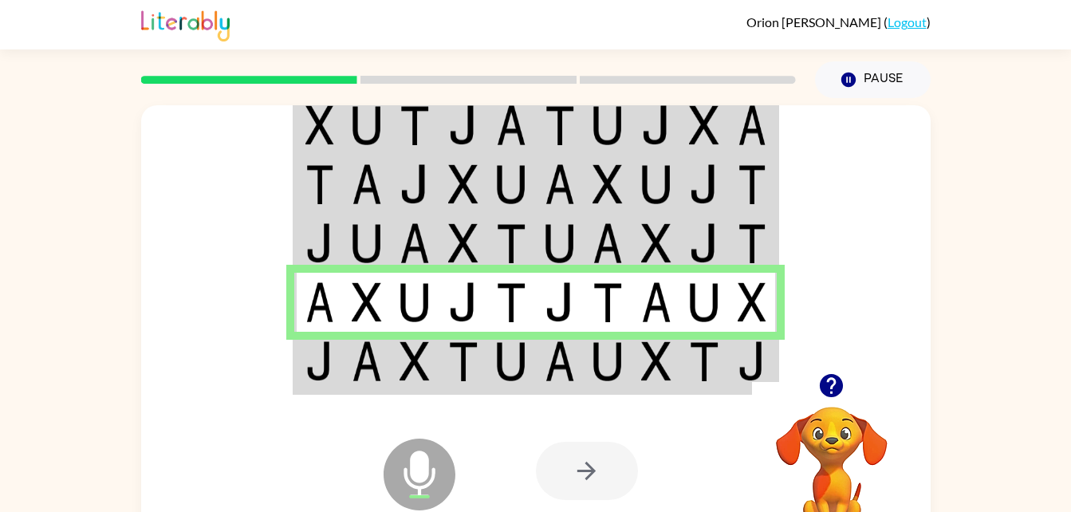
click at [611, 358] on img at bounding box center [607, 361] width 30 height 40
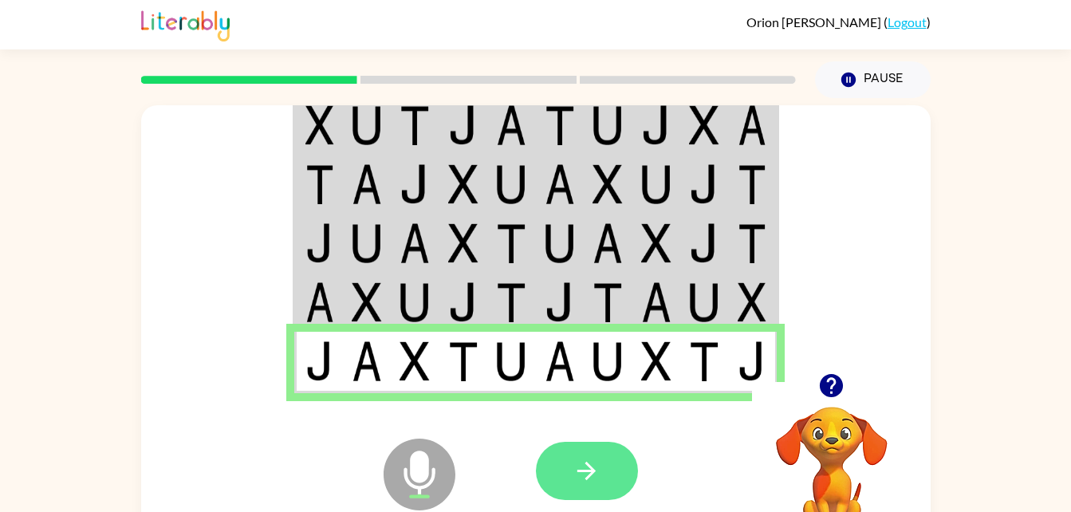
click at [611, 487] on button "button" at bounding box center [587, 471] width 102 height 58
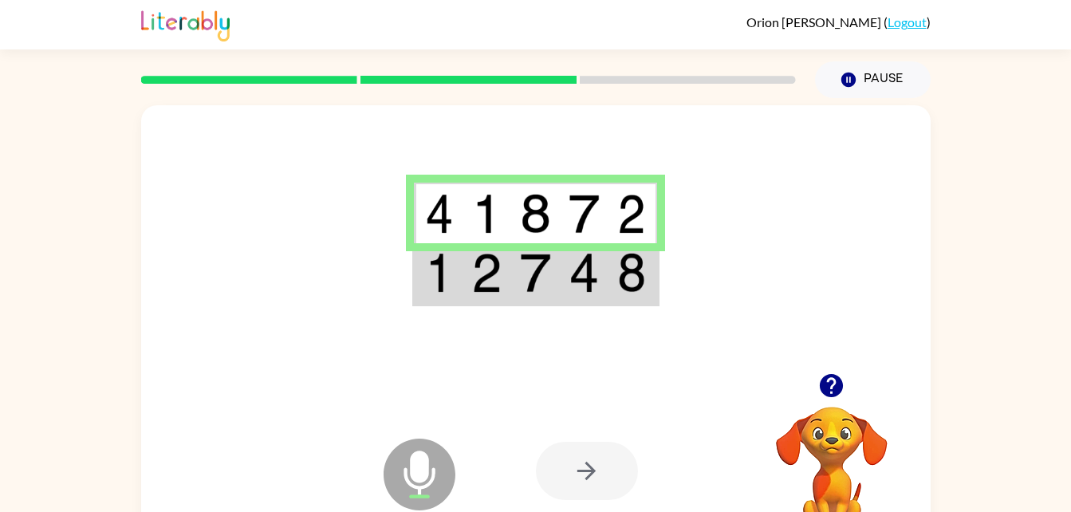
click at [623, 289] on img at bounding box center [631, 273] width 29 height 40
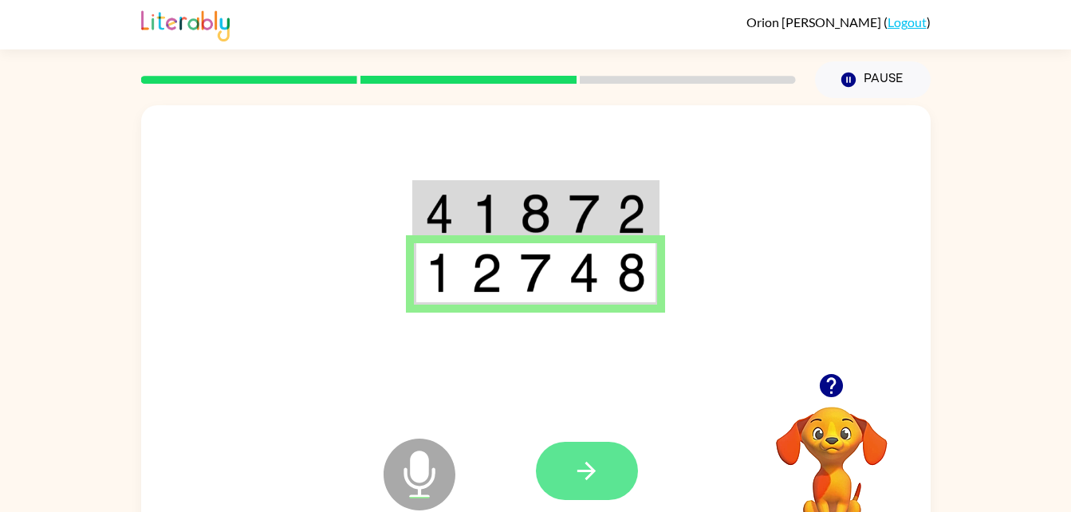
click at [614, 464] on button "button" at bounding box center [587, 471] width 102 height 58
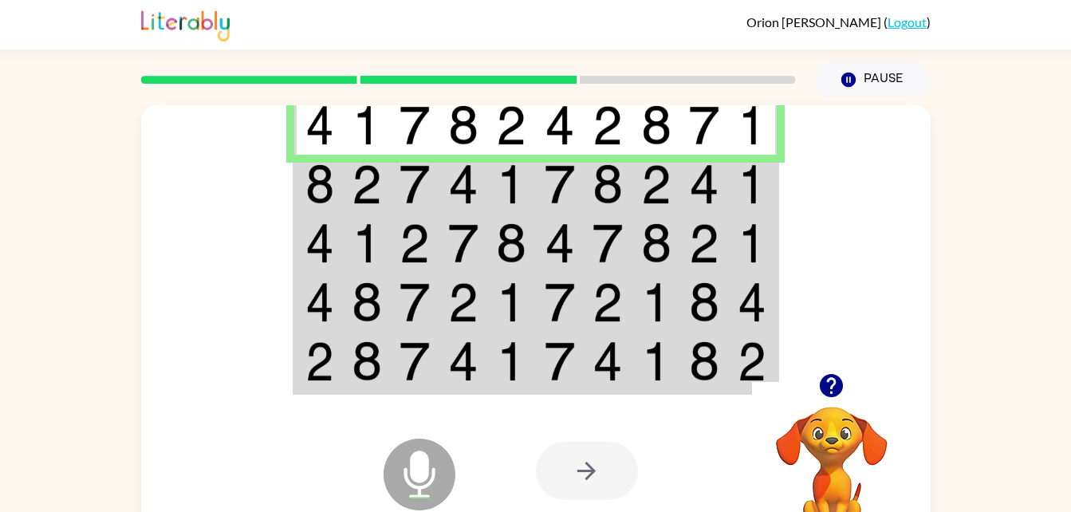
click at [520, 175] on img at bounding box center [511, 184] width 30 height 40
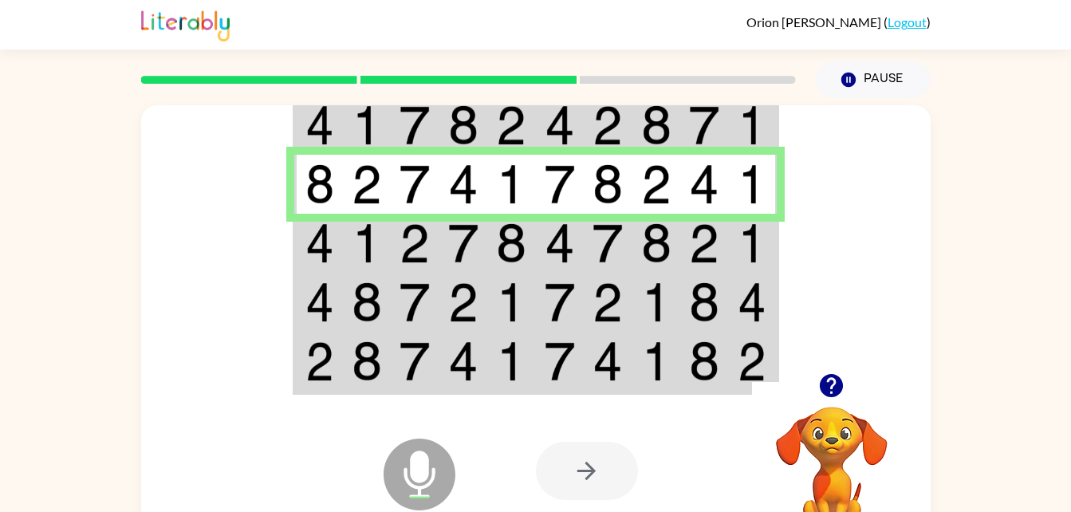
click at [390, 236] on td at bounding box center [367, 243] width 49 height 59
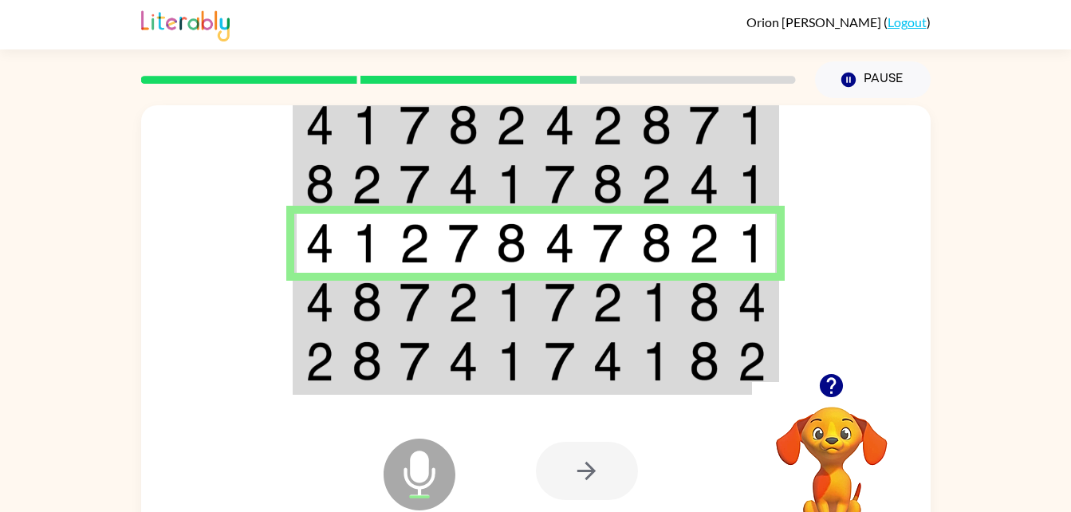
click at [454, 298] on img at bounding box center [463, 302] width 30 height 40
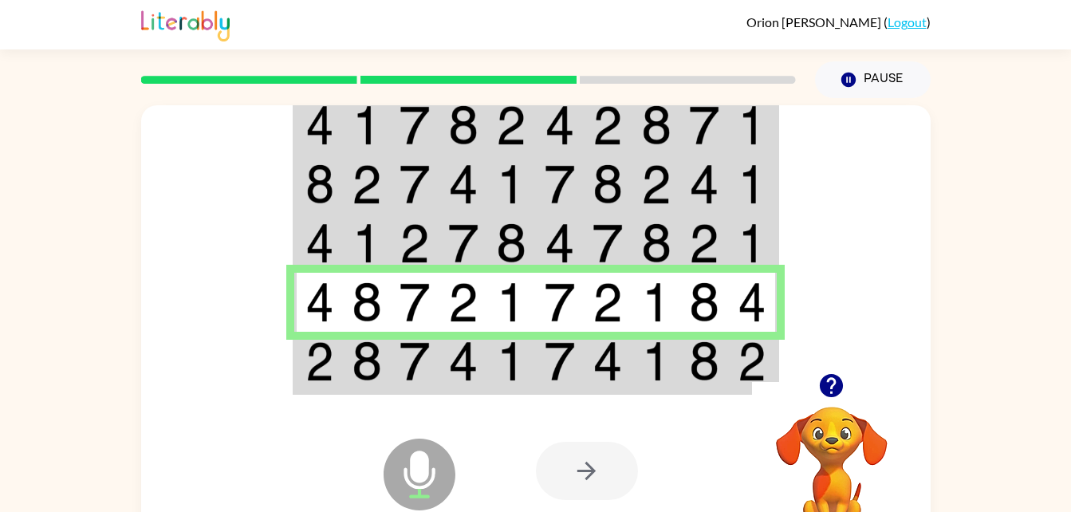
click at [390, 357] on td at bounding box center [367, 362] width 49 height 61
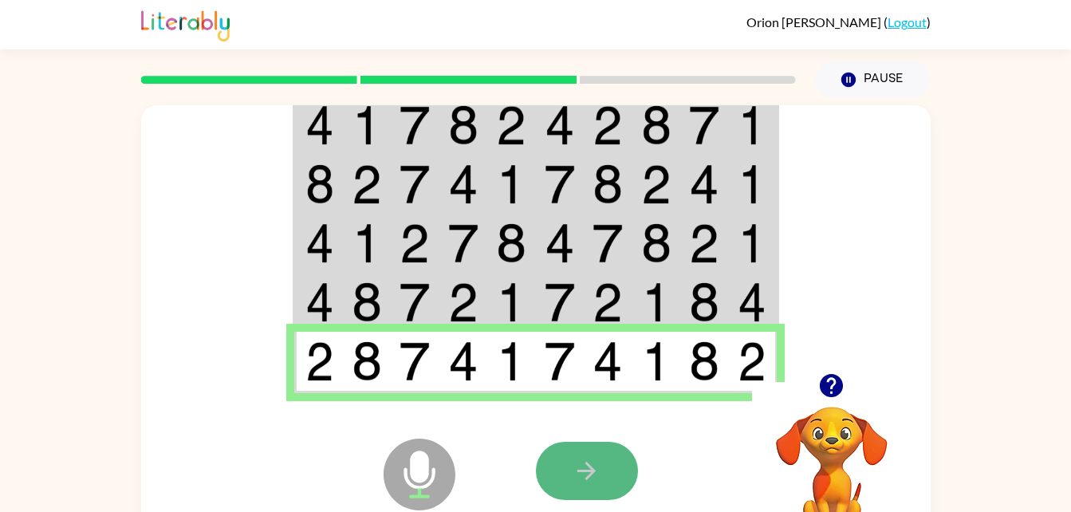
click at [595, 498] on button "button" at bounding box center [587, 471] width 102 height 58
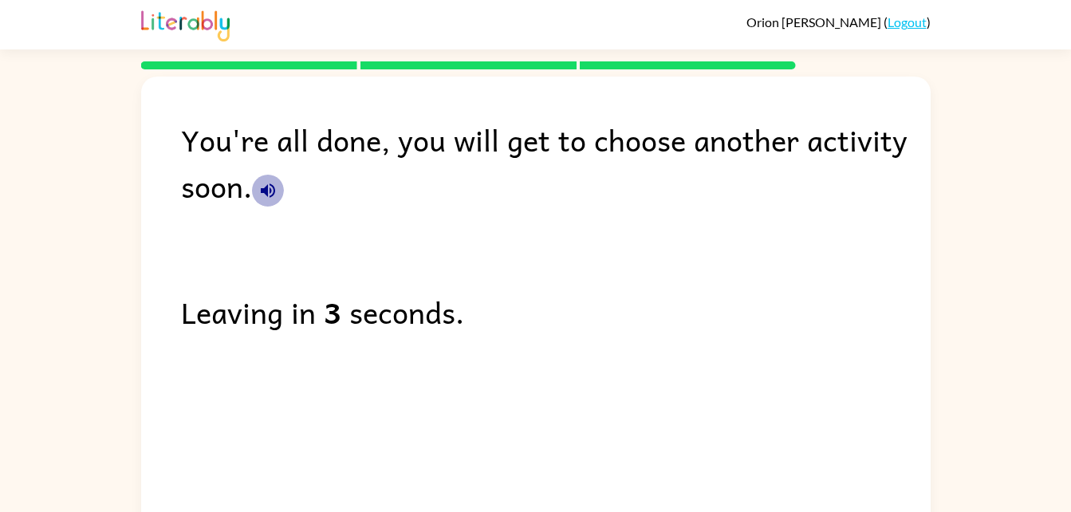
click at [260, 190] on icon "button" at bounding box center [267, 190] width 19 height 19
